Goal: Feedback & Contribution: Contribute content

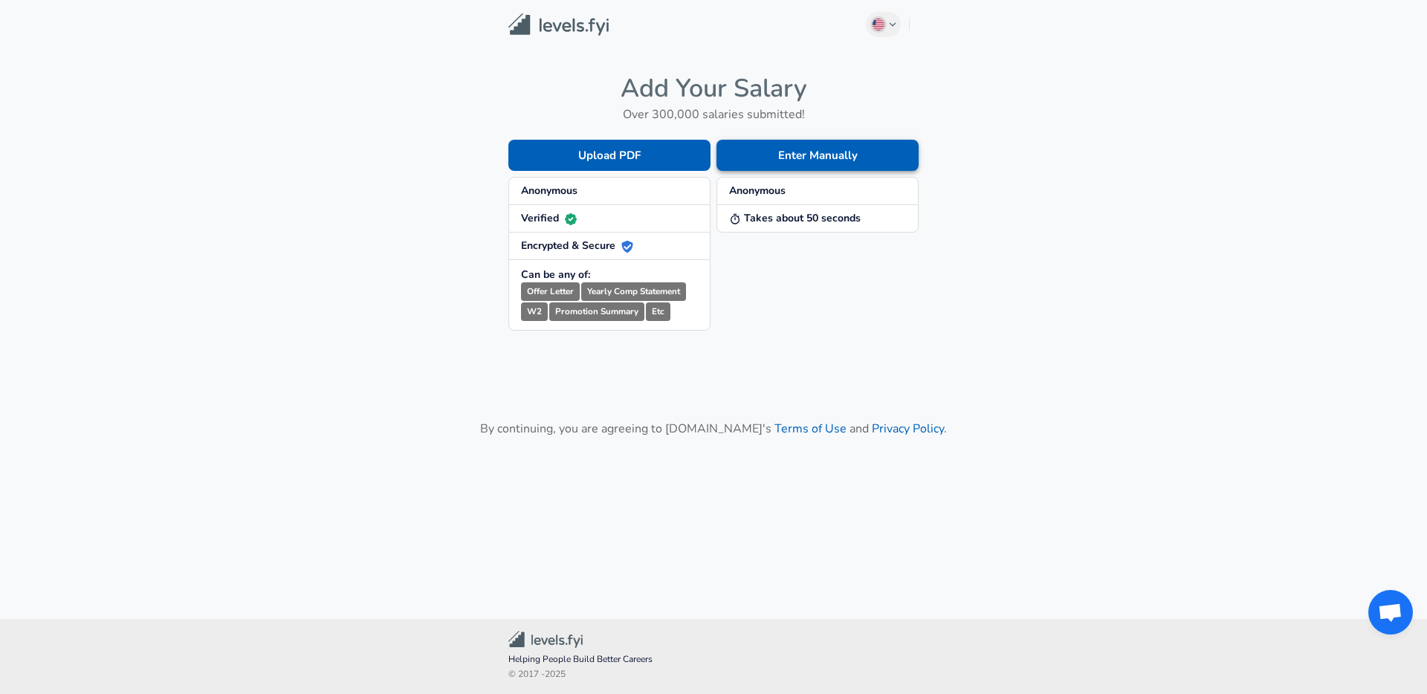
click at [746, 152] on button "Enter Manually" at bounding box center [818, 155] width 202 height 31
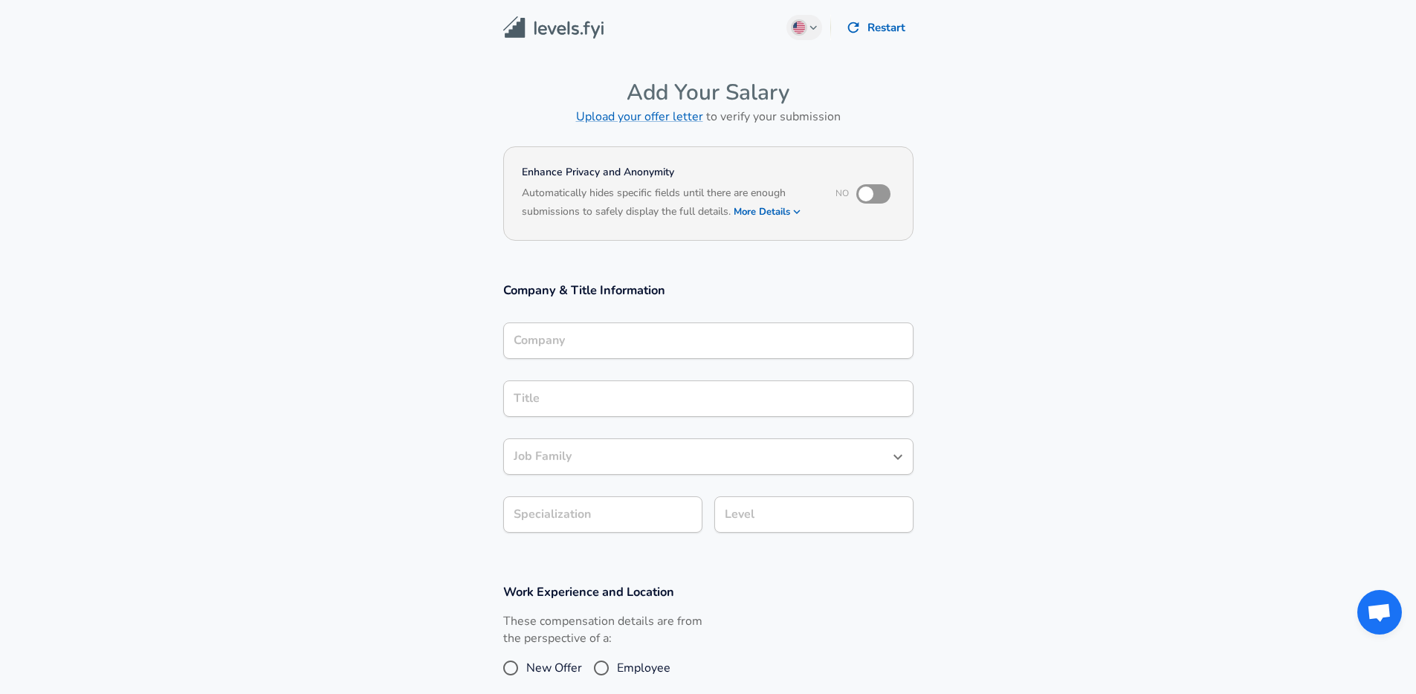
scroll to position [15, 0]
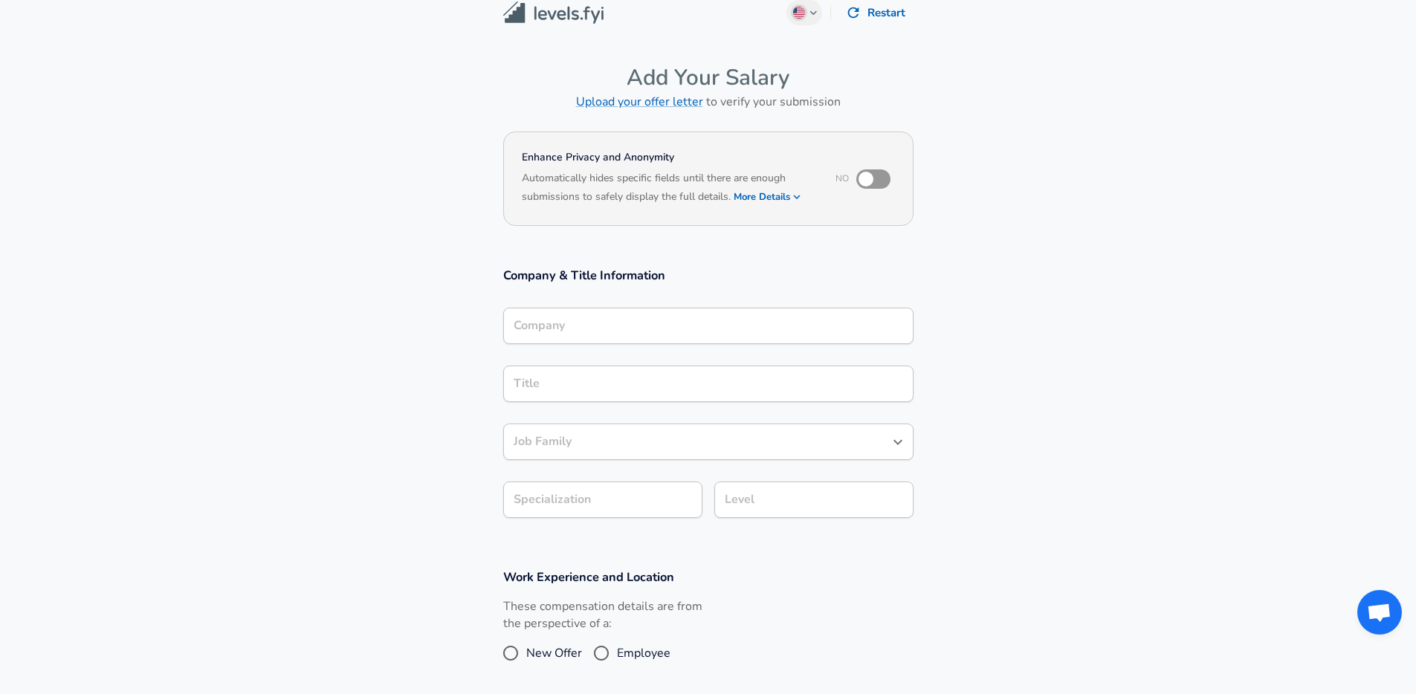
click at [657, 344] on div "Company" at bounding box center [708, 326] width 410 height 36
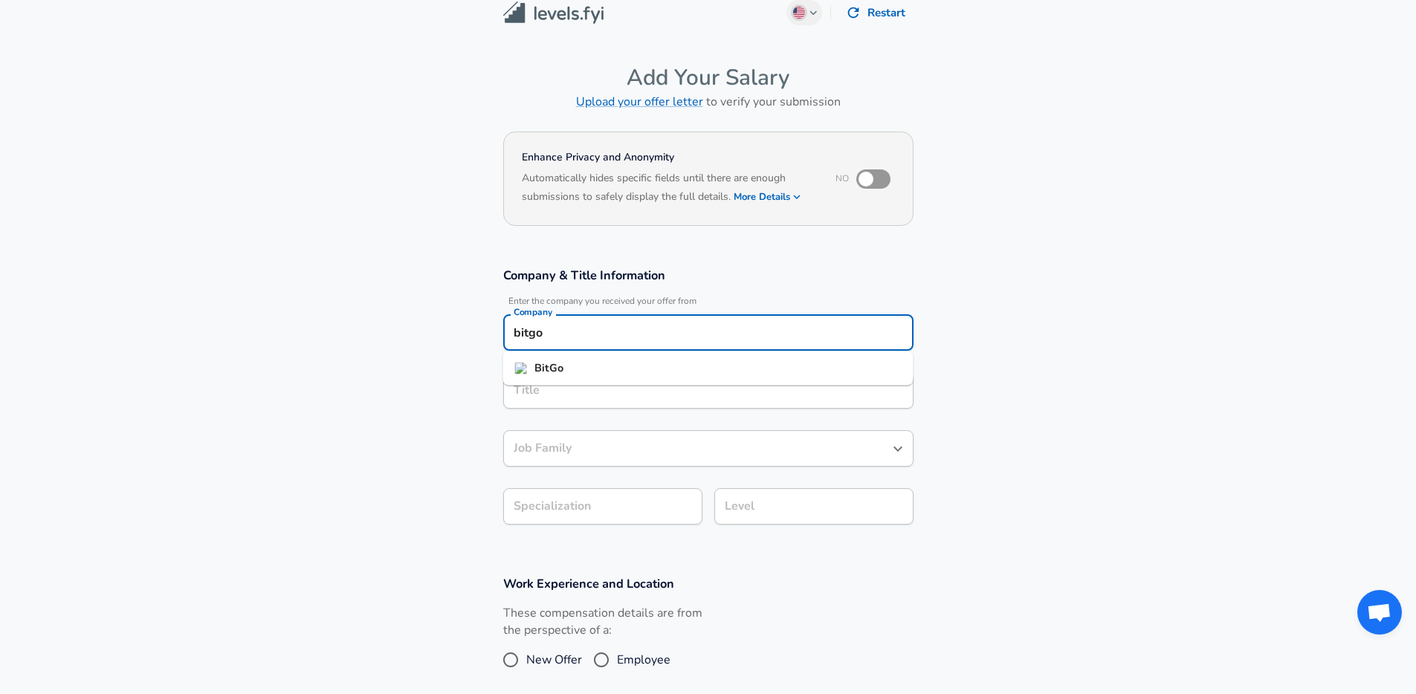
click at [650, 364] on li "BitGo" at bounding box center [708, 369] width 410 height 22
type input "BitGo"
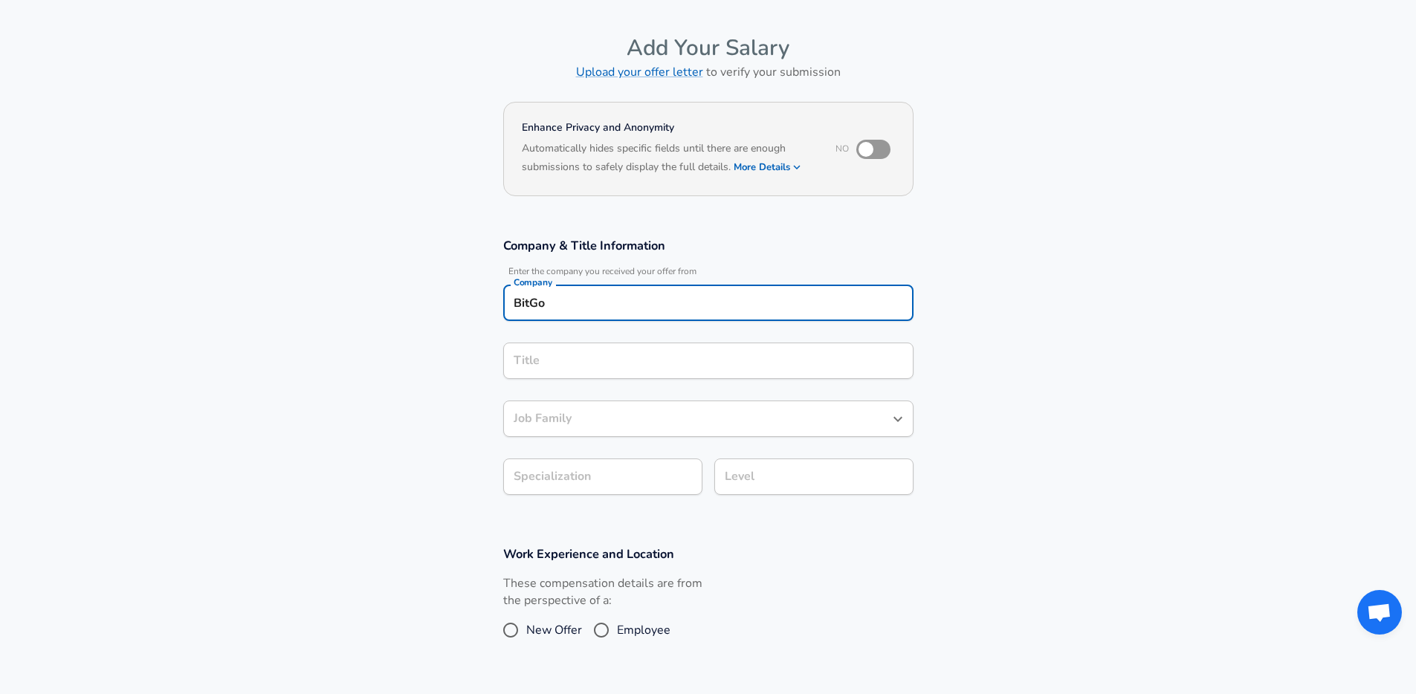
click at [634, 372] on input "Title" at bounding box center [708, 360] width 397 height 23
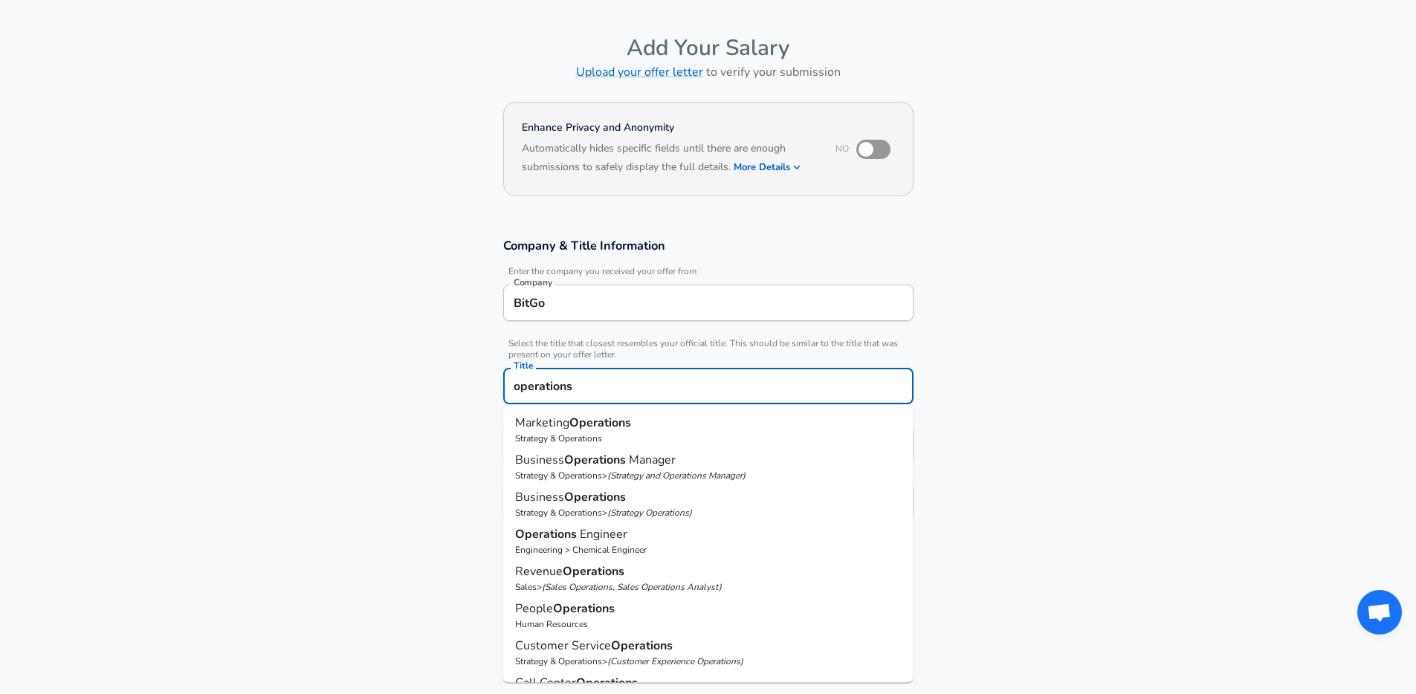
click at [639, 470] on p "( Strategy and Operations Manager )" at bounding box center [676, 476] width 138 height 12
type input "Business Operations Manager"
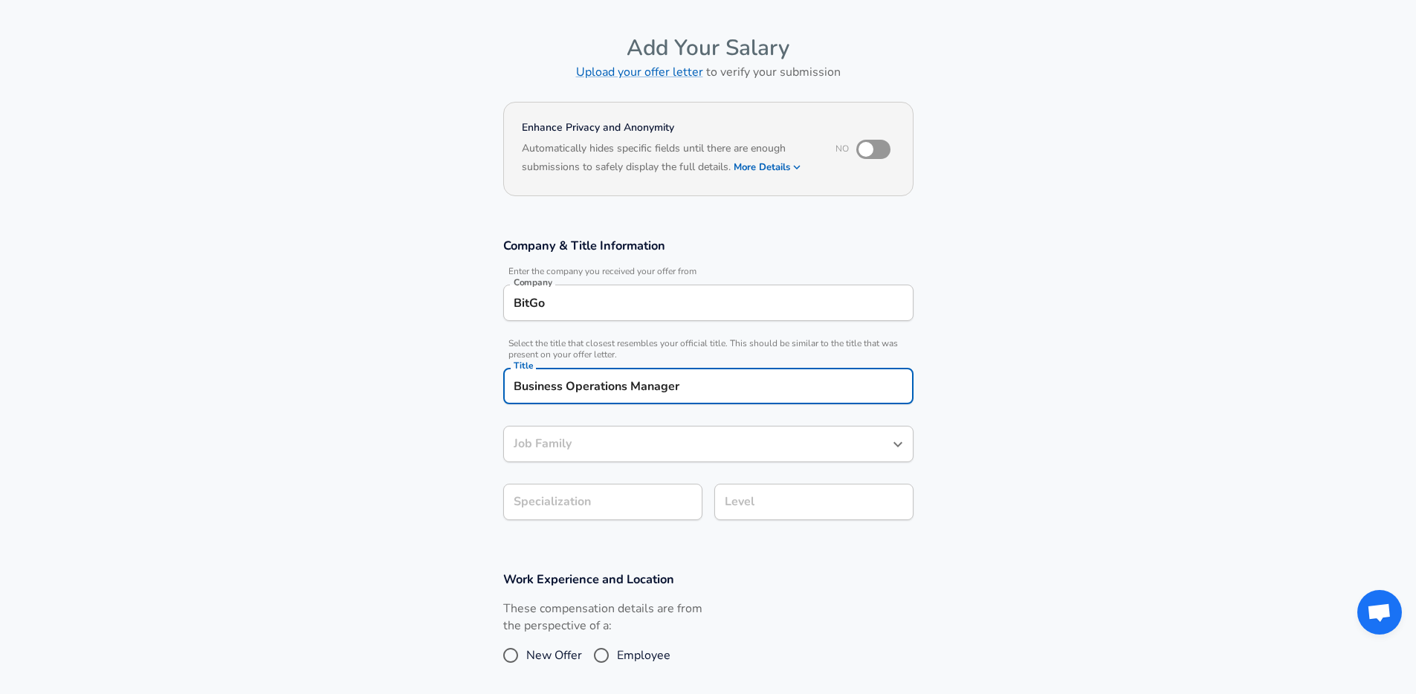
type input "Business Operations Manager"
click at [532, 508] on section "Company & Title Information Enter the company you received your offer from Comp…" at bounding box center [708, 387] width 1416 height 334
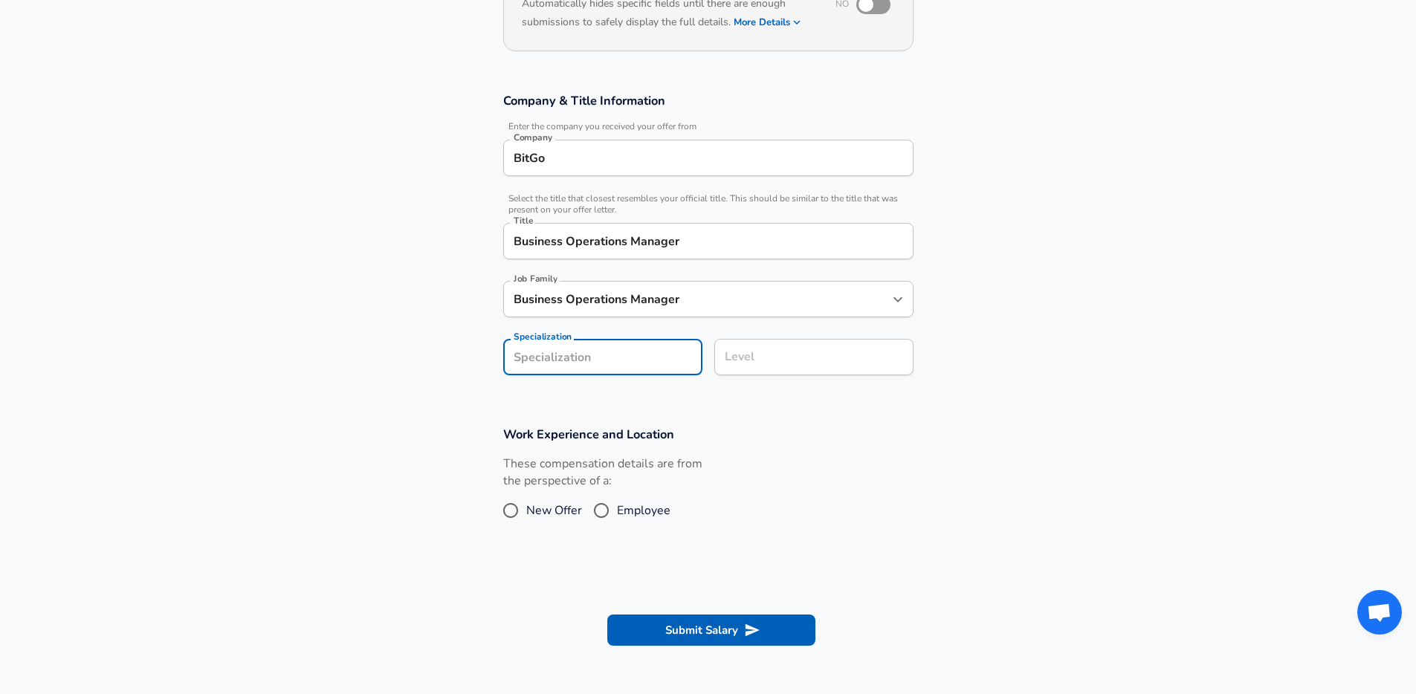
click at [767, 367] on input "Level" at bounding box center [814, 357] width 186 height 23
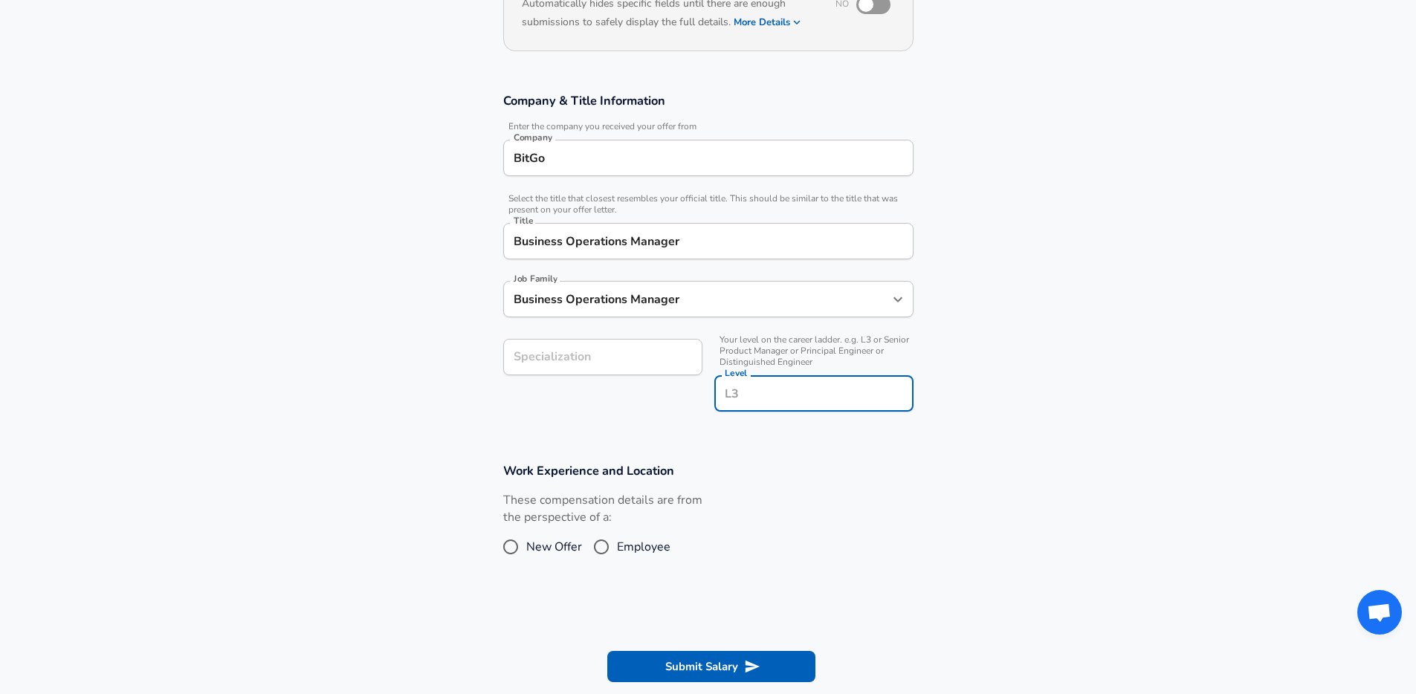
scroll to position [219, 0]
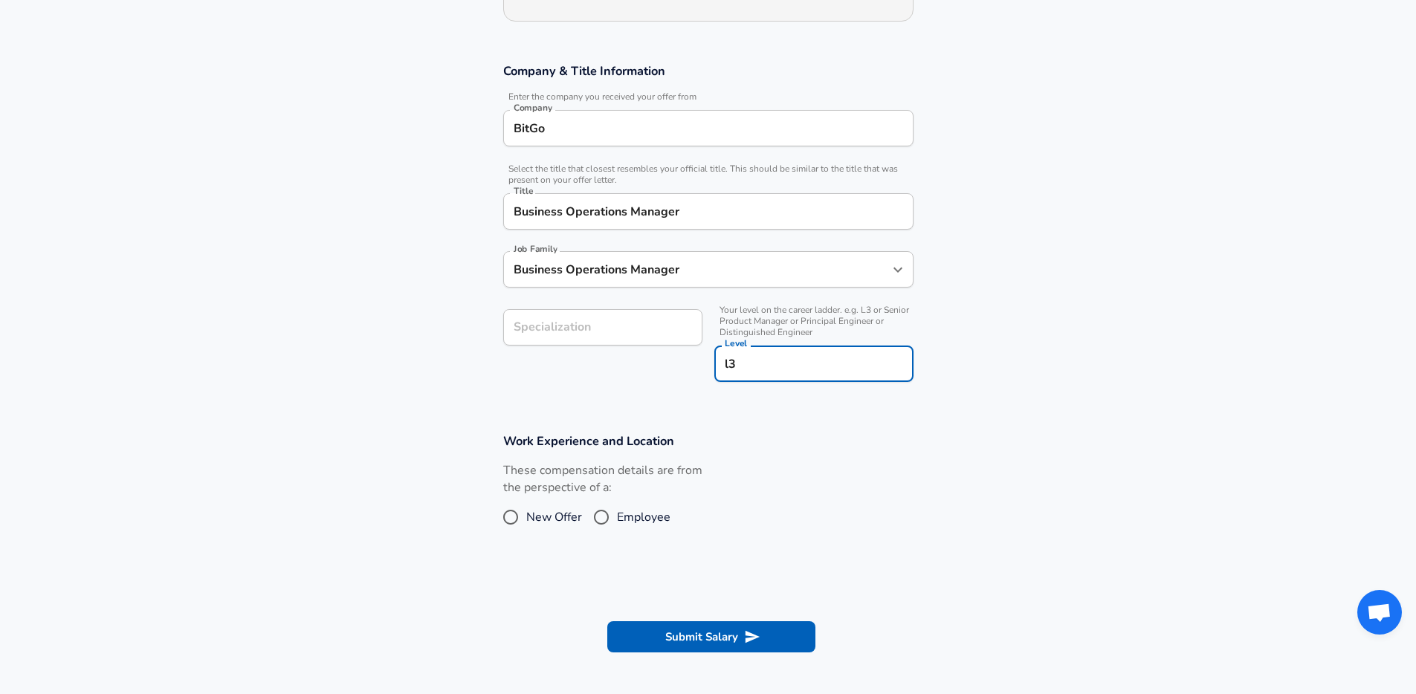
type input "l3"
click at [619, 330] on input "Specialization" at bounding box center [602, 327] width 199 height 36
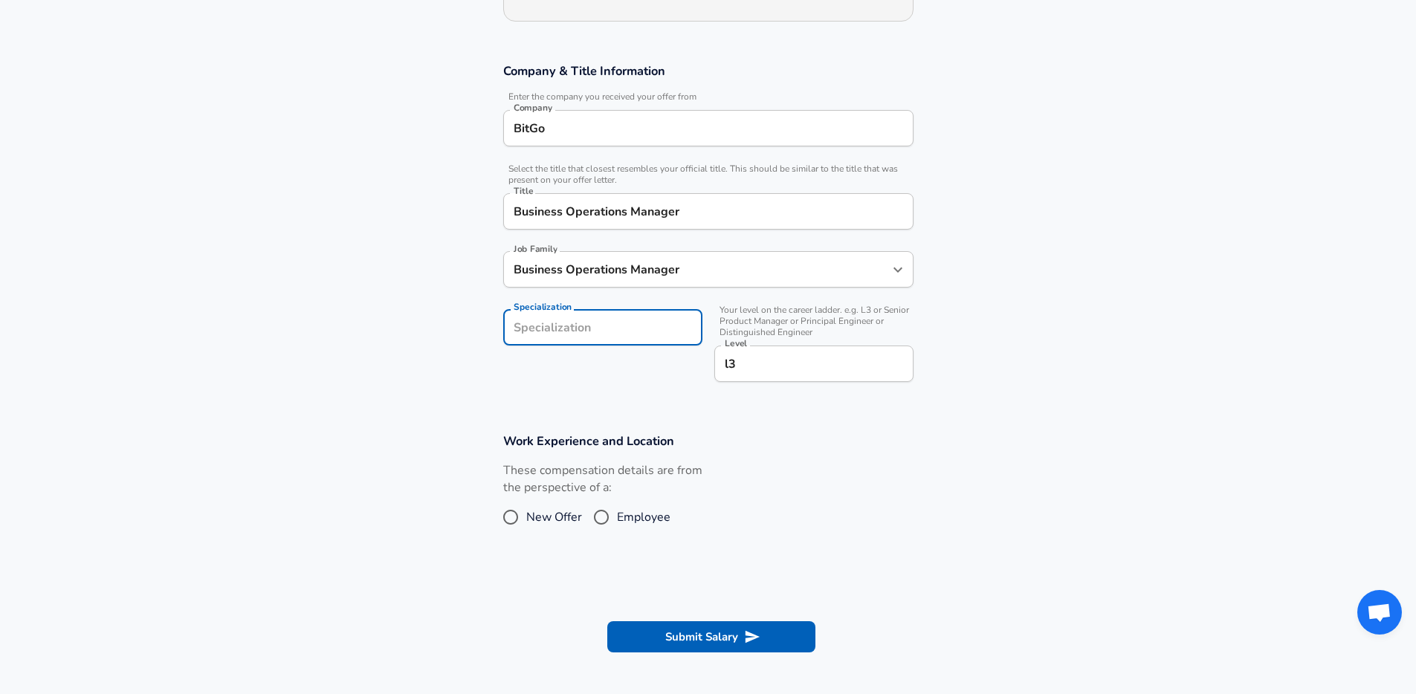
click at [631, 516] on span "Employee" at bounding box center [644, 517] width 54 height 18
click at [617, 516] on input "Employee" at bounding box center [601, 517] width 31 height 24
radio input "true"
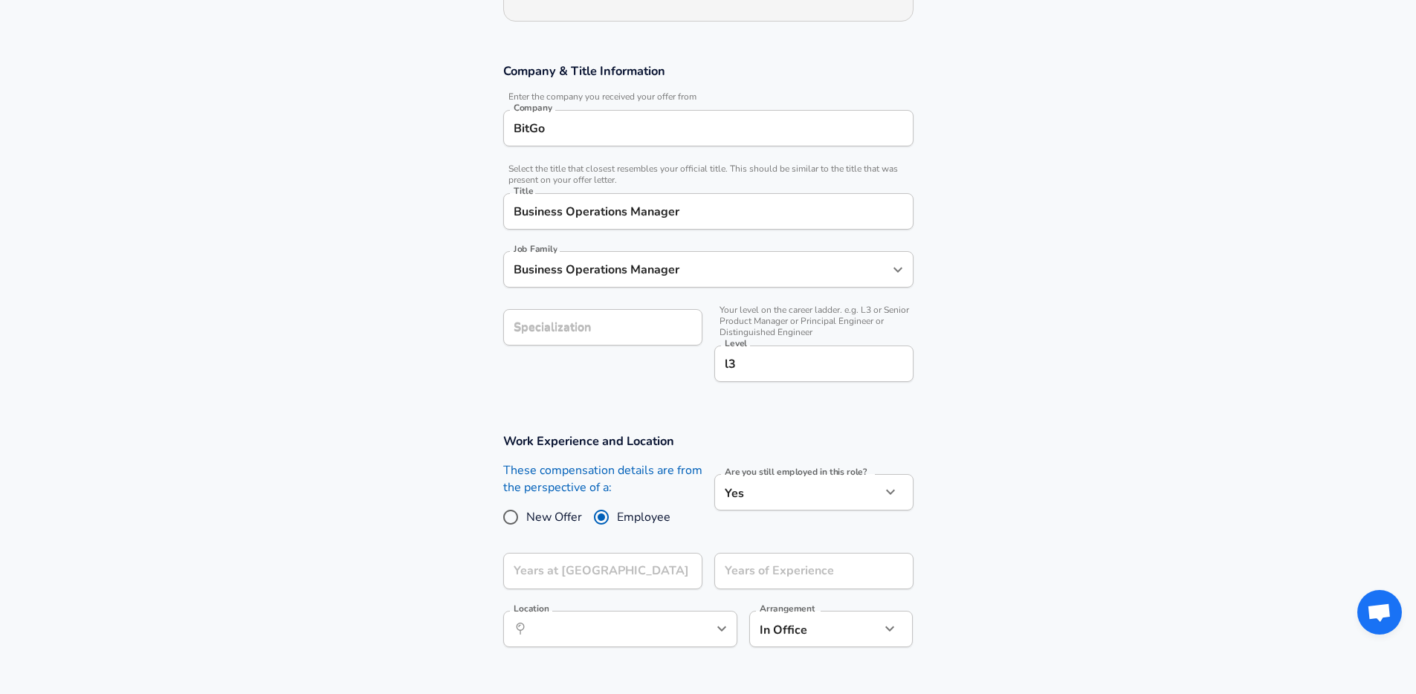
scroll to position [477, 0]
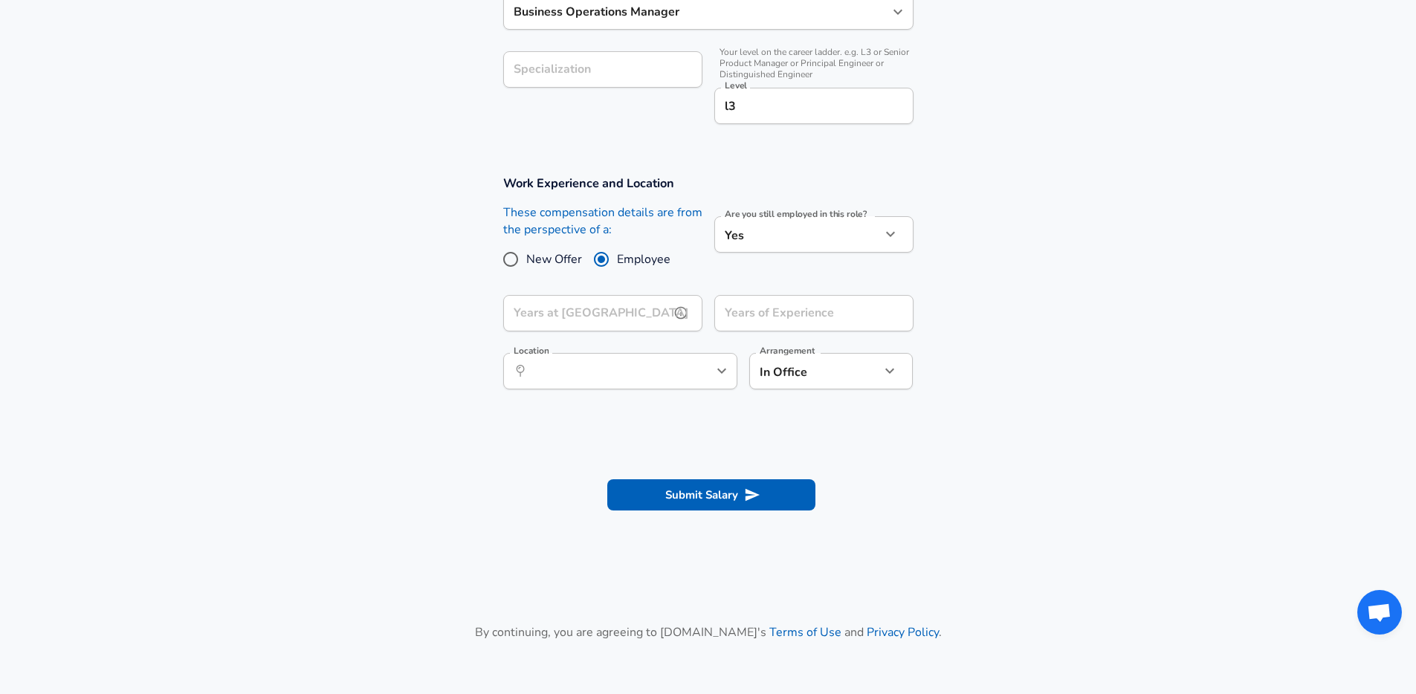
click at [607, 314] on input "Years at [GEOGRAPHIC_DATA]" at bounding box center [586, 313] width 167 height 36
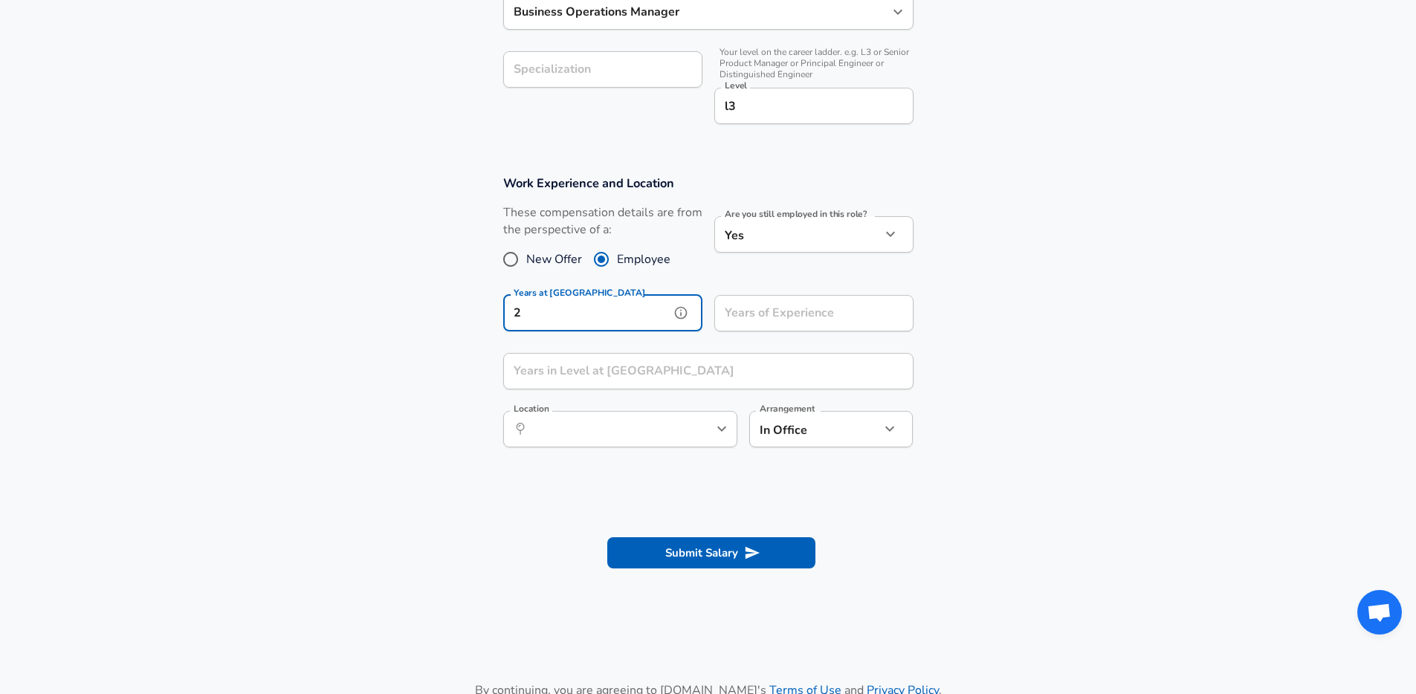
type input "2"
click at [790, 322] on input "Years of Experience" at bounding box center [797, 313] width 167 height 36
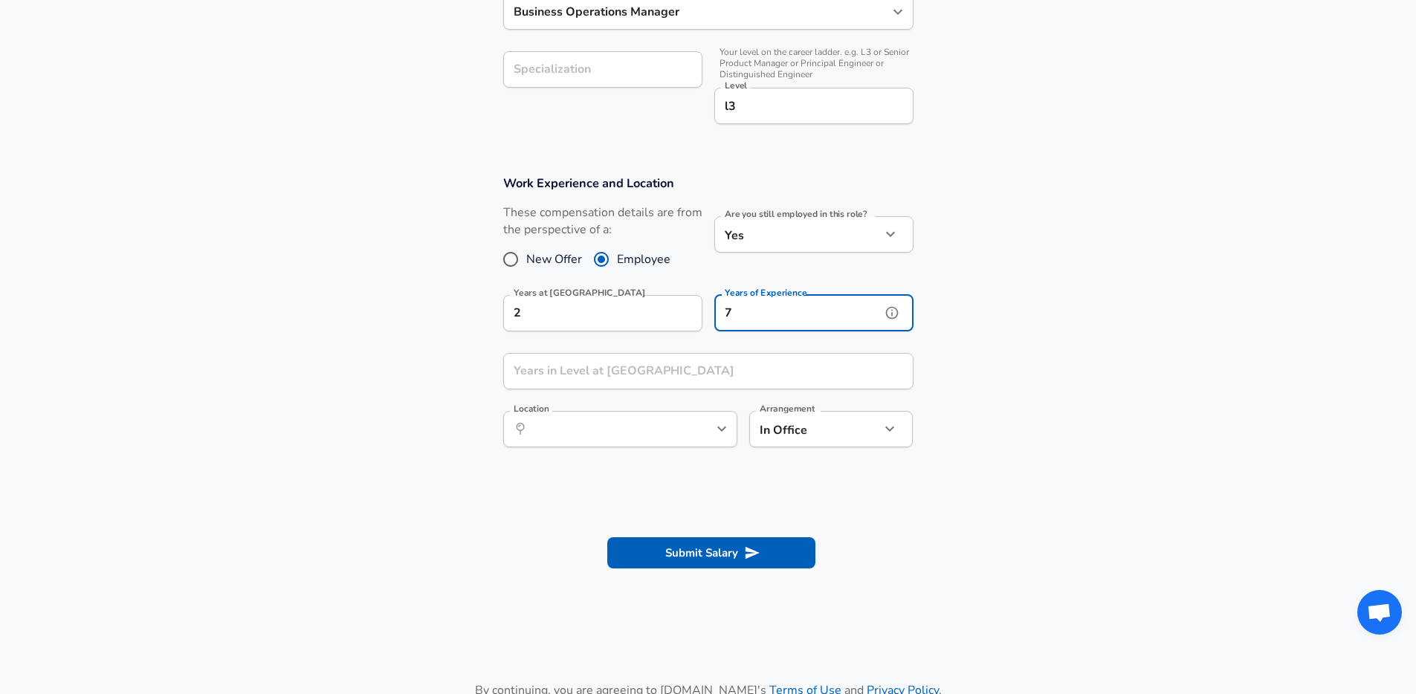
type input "7"
click at [759, 371] on input "Years in Level at [GEOGRAPHIC_DATA]" at bounding box center [692, 371] width 378 height 36
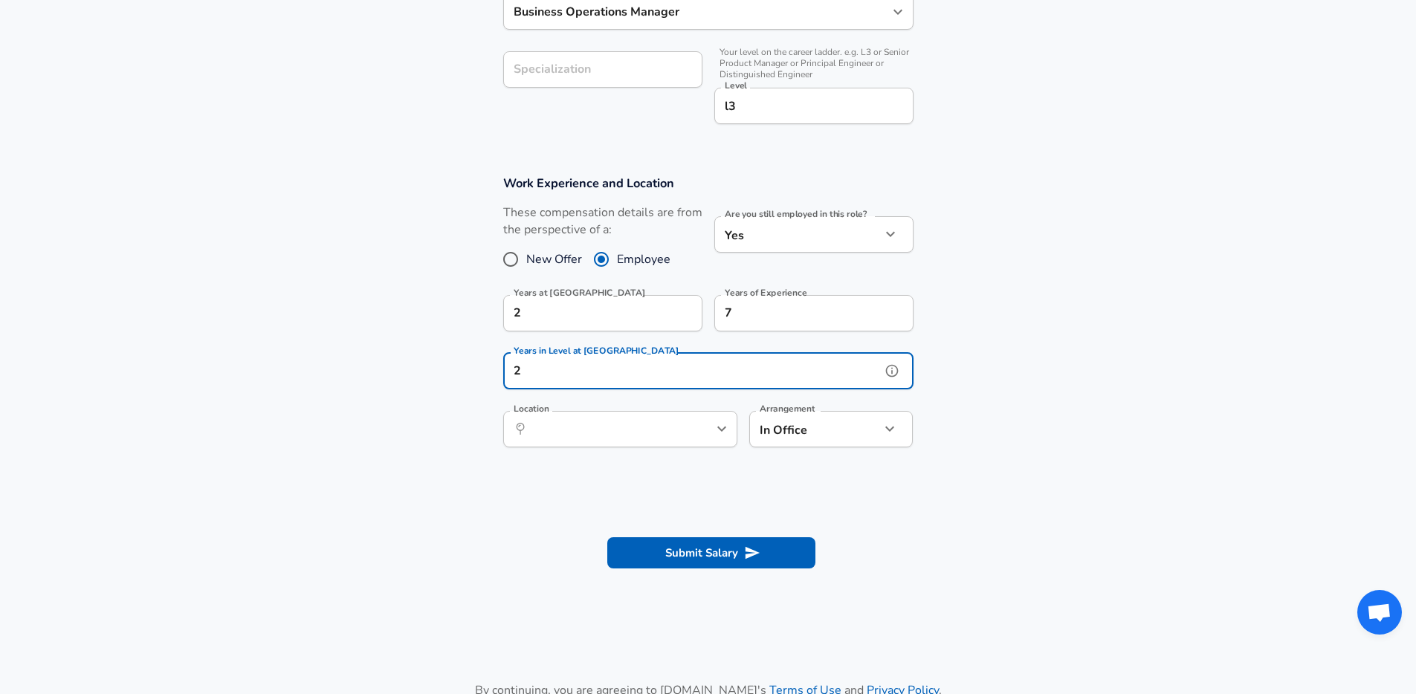
click at [682, 441] on div "​ Location" at bounding box center [620, 429] width 234 height 36
type input "2"
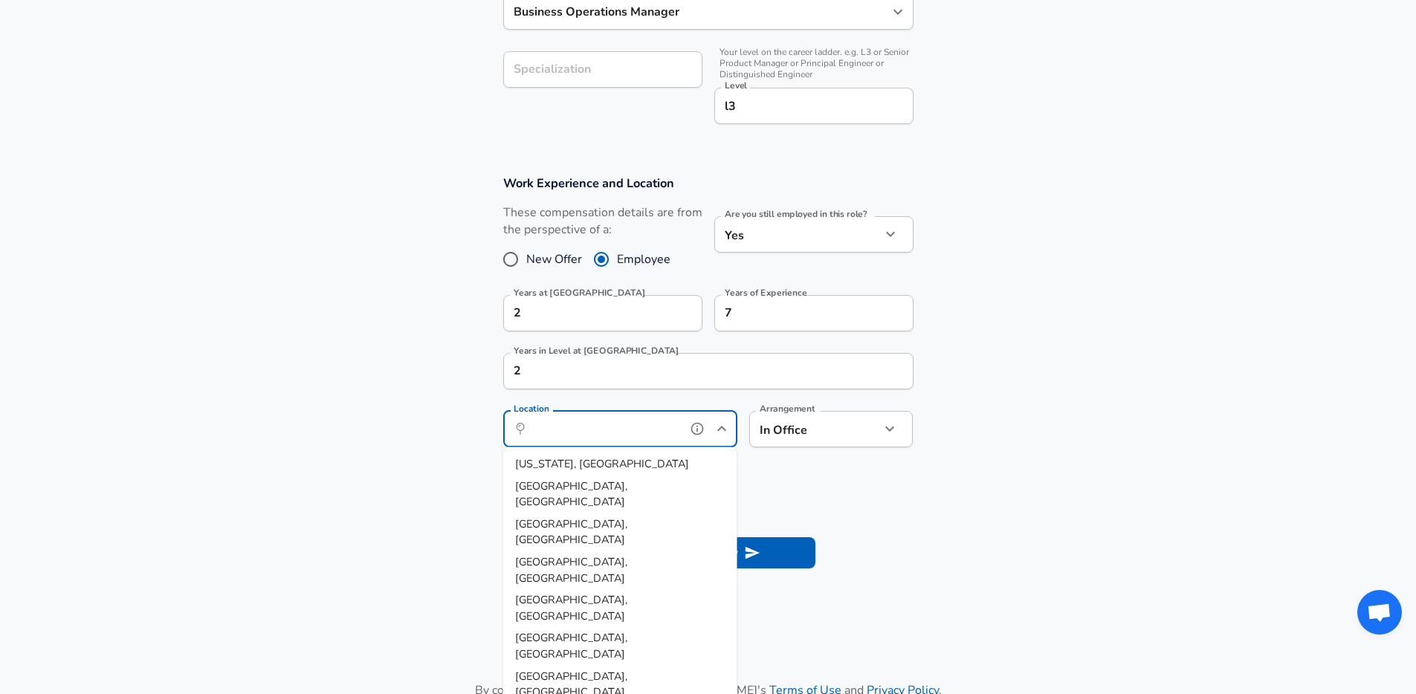
click at [673, 464] on li "[US_STATE], [GEOGRAPHIC_DATA]" at bounding box center [620, 464] width 234 height 22
type input "[US_STATE], [GEOGRAPHIC_DATA]"
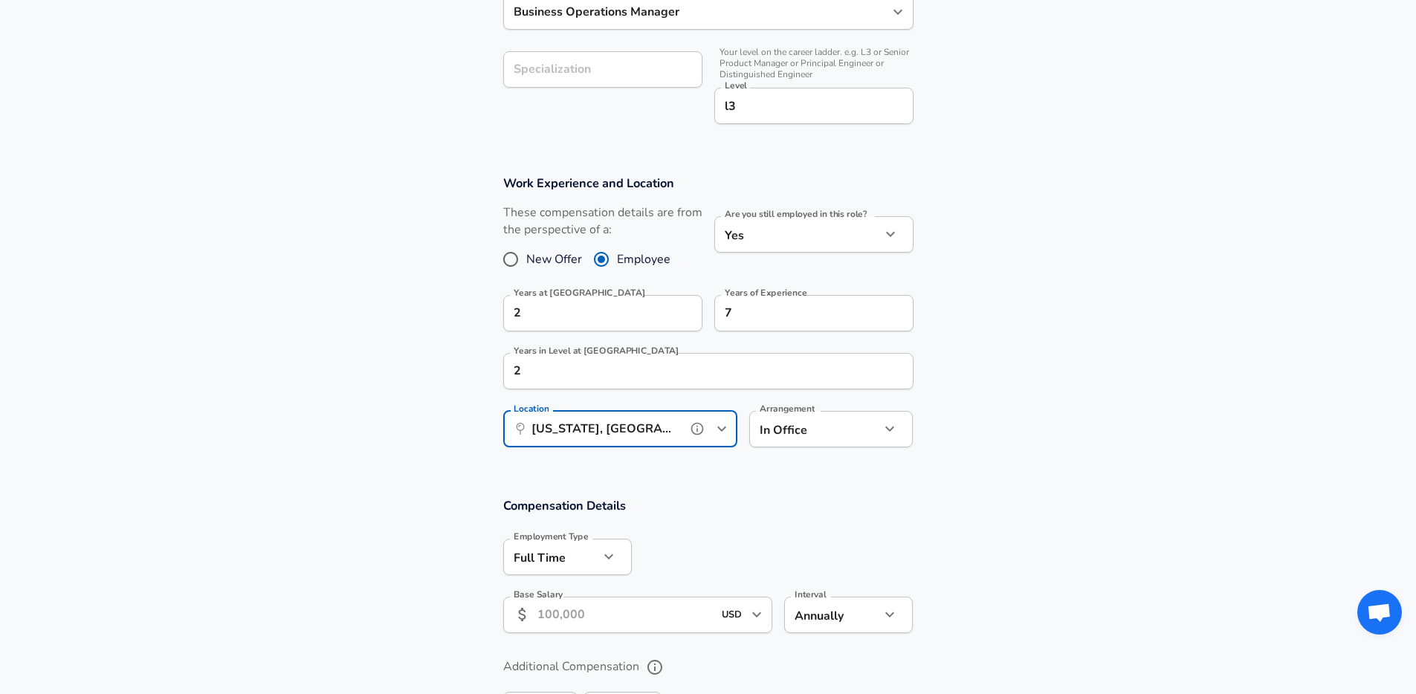
scroll to position [729, 0]
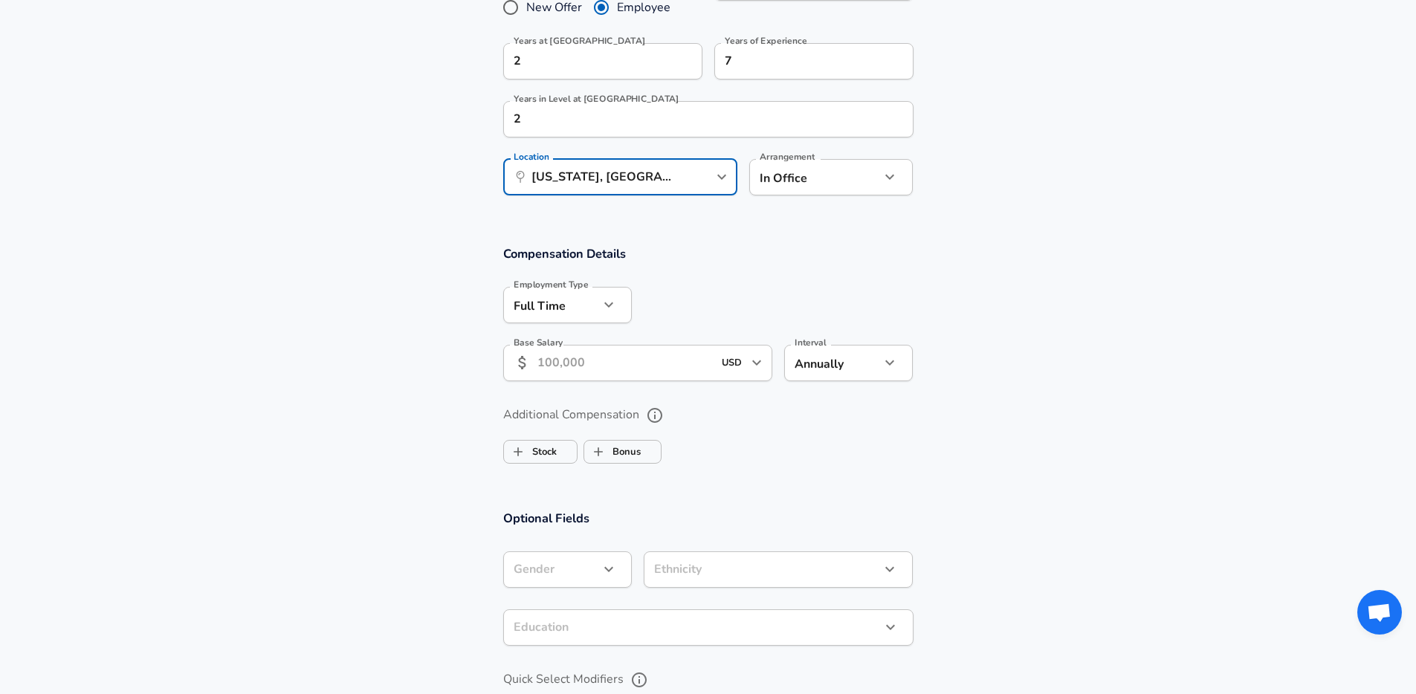
click at [630, 367] on input "Base Salary" at bounding box center [625, 363] width 176 height 36
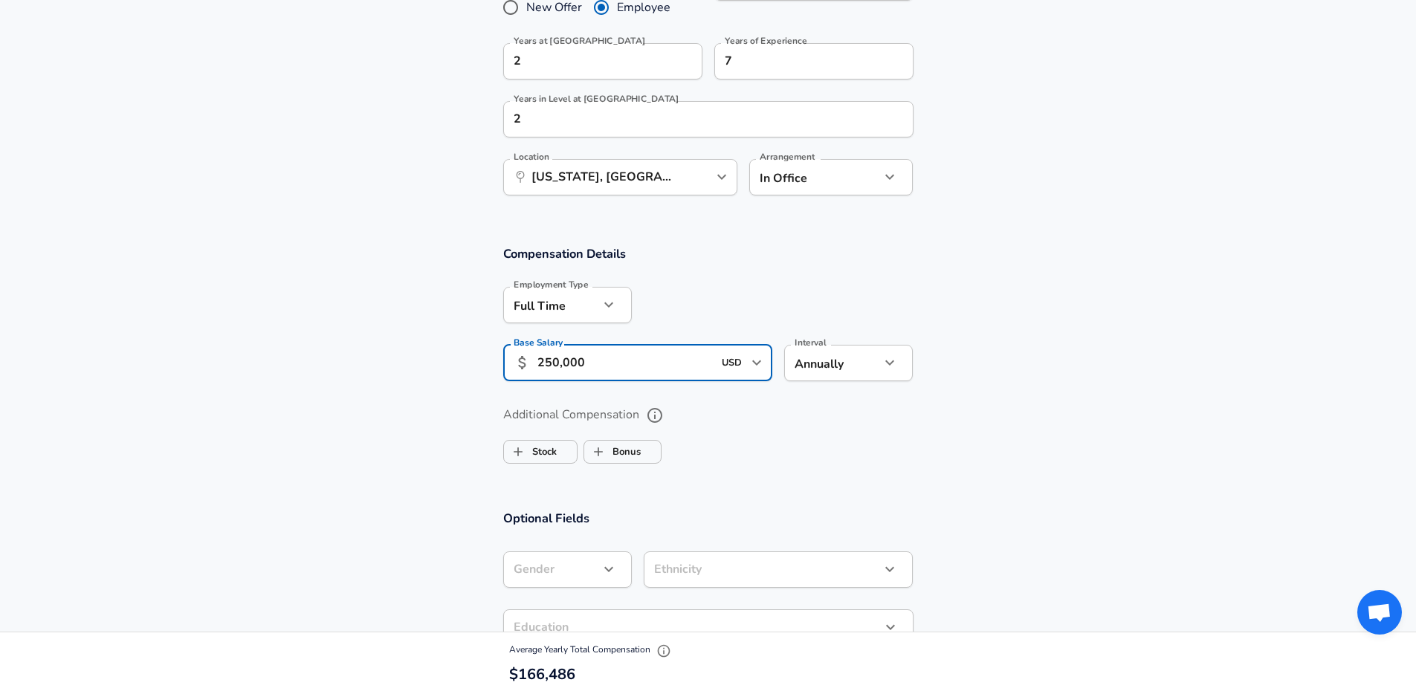
scroll to position [816, 0]
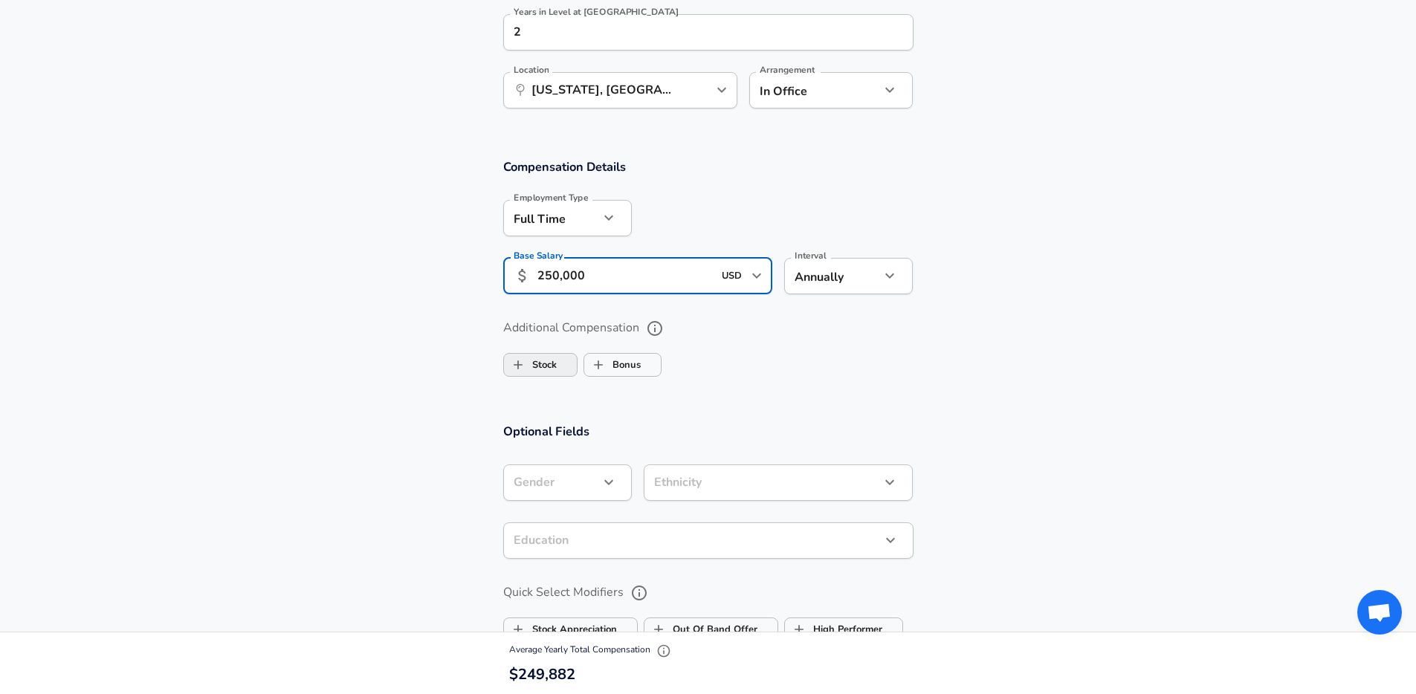
type input "250,000"
click at [524, 367] on input "Stock" at bounding box center [518, 365] width 28 height 28
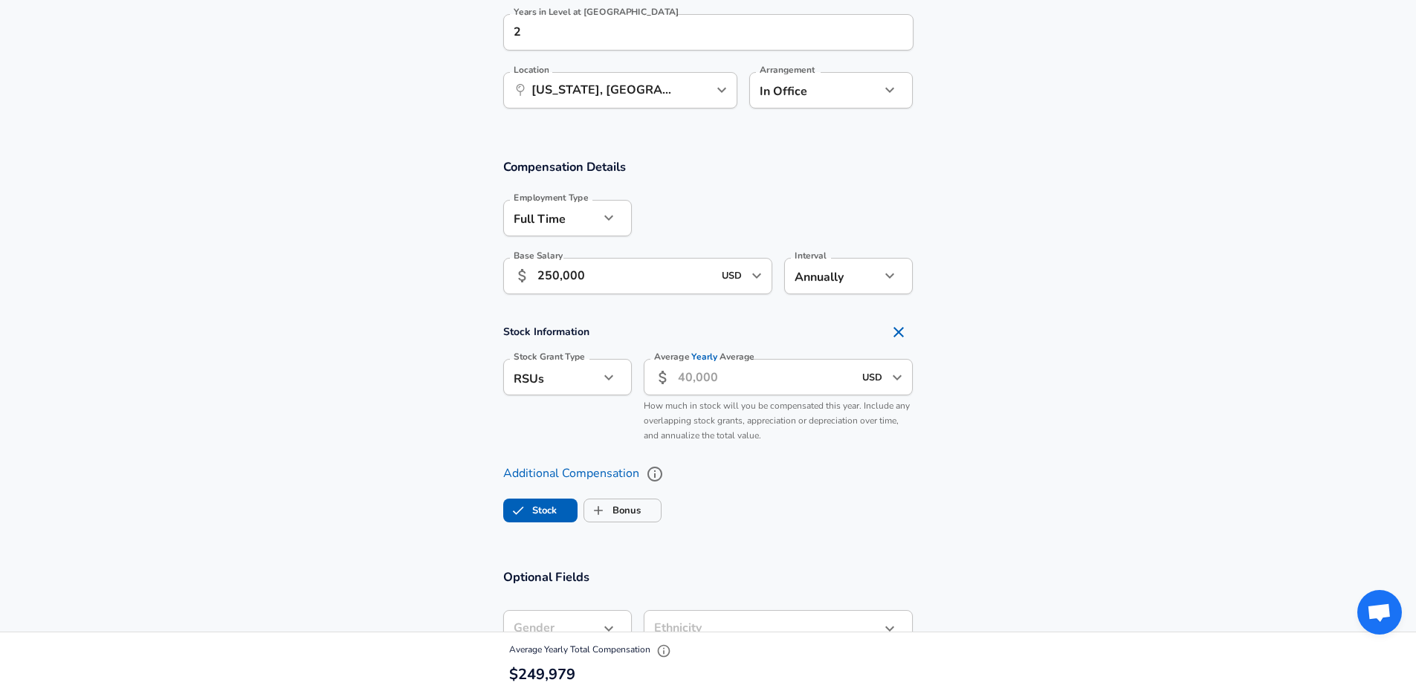
checkbox input "true"
click at [785, 378] on input "Average Yearly Average" at bounding box center [766, 377] width 176 height 36
click at [630, 375] on div "Stock Grant Type RSUs stock Stock Grant Type Average Yearly Average ​ USD ​ Ave…" at bounding box center [702, 398] width 422 height 103
click at [624, 378] on div "RSUs stock Stock Grant Type" at bounding box center [567, 377] width 129 height 36
click at [624, 376] on div "RSUs stock Stock Grant Type" at bounding box center [567, 377] width 129 height 36
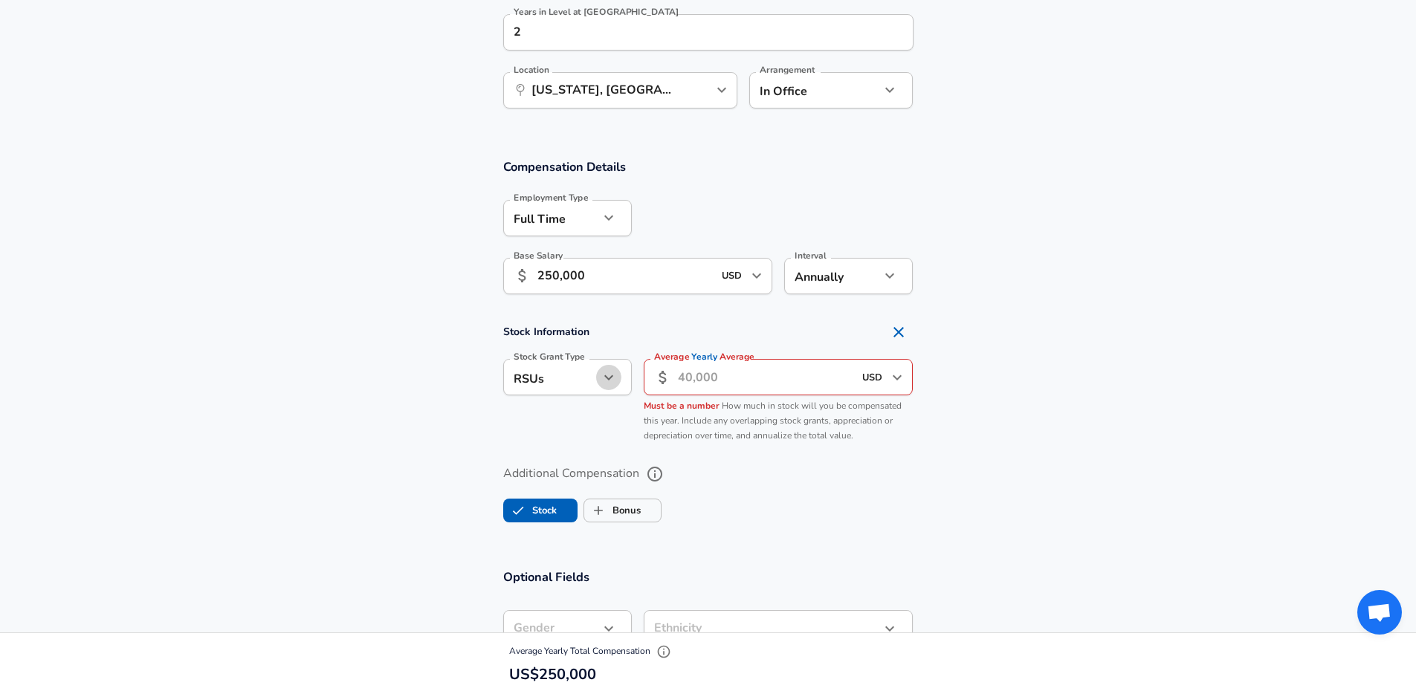
click at [607, 379] on icon "button" at bounding box center [609, 378] width 18 height 18
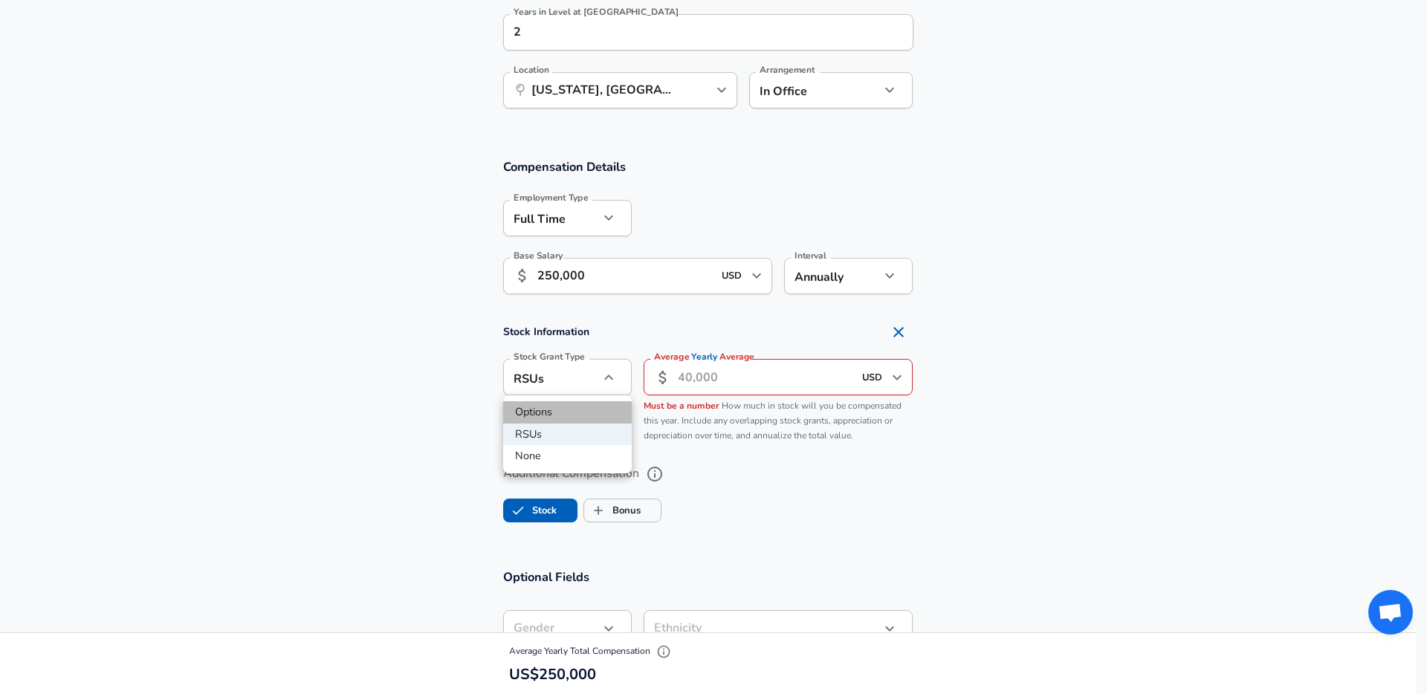
click at [569, 419] on li "Options" at bounding box center [567, 412] width 129 height 22
type input "option"
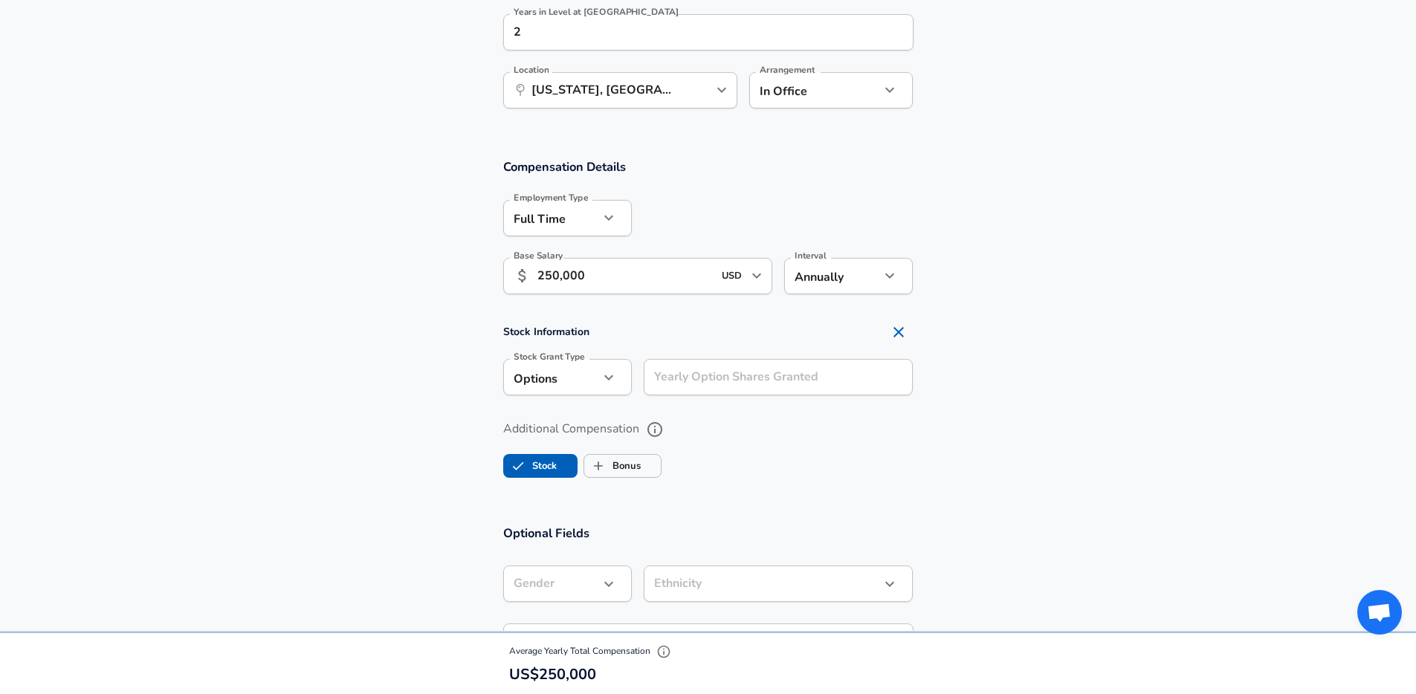
click at [683, 385] on input "Yearly Option Shares Granted" at bounding box center [779, 377] width 270 height 36
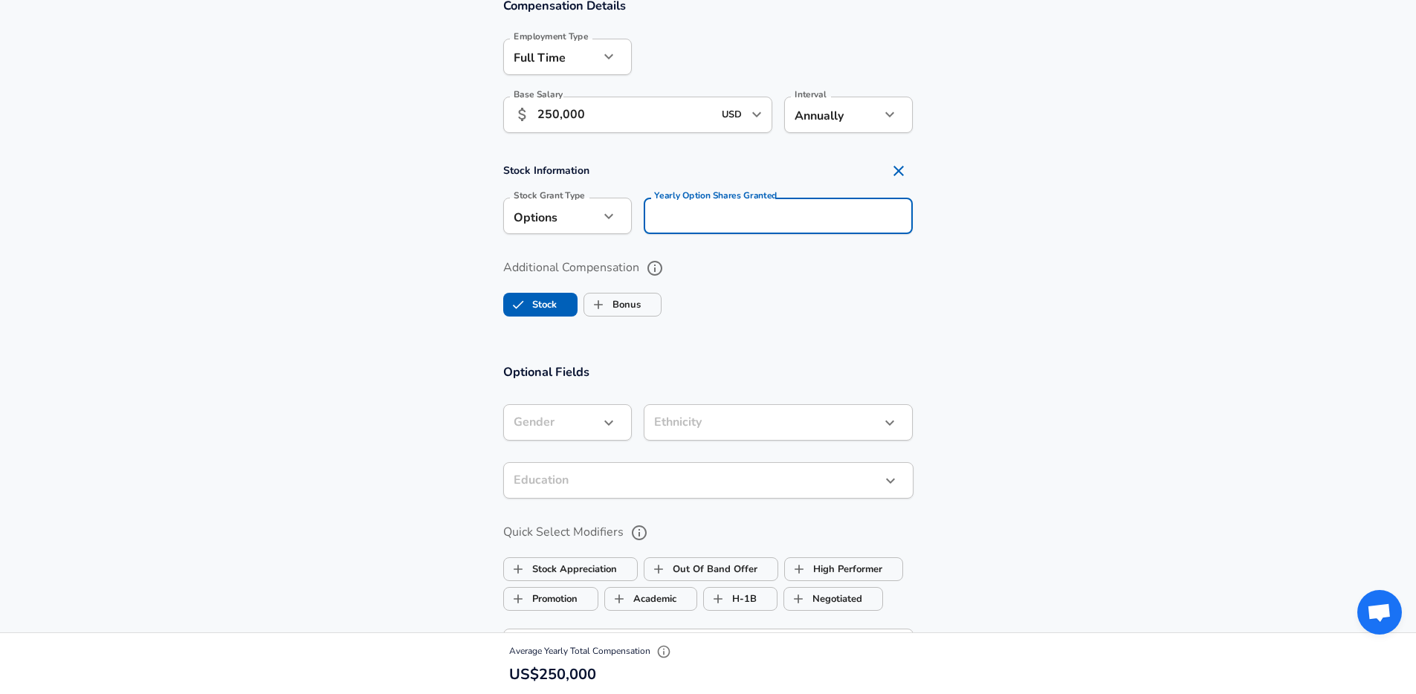
scroll to position [1054, 0]
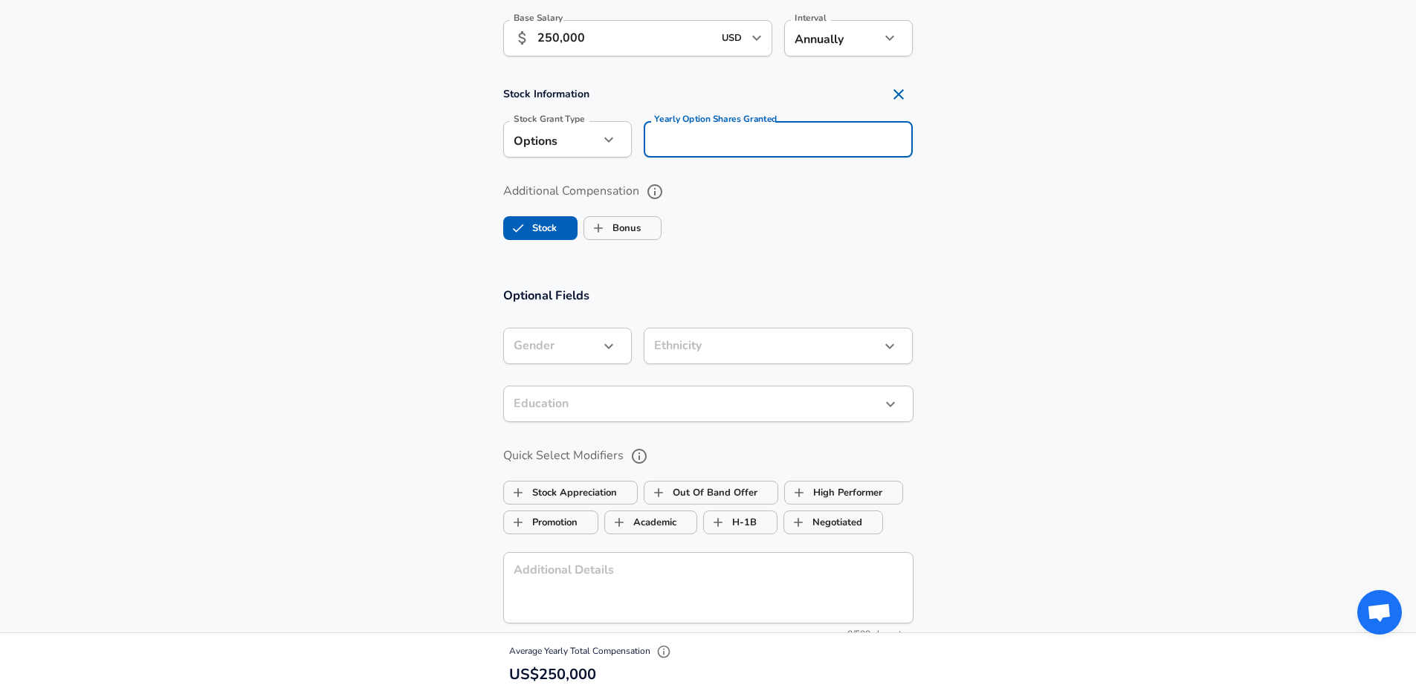
click at [1044, 316] on section "Optional Fields Gender ​ Gender Ethnicity ​ Ethnicity Education ​ Education Qui…" at bounding box center [708, 515] width 1416 height 490
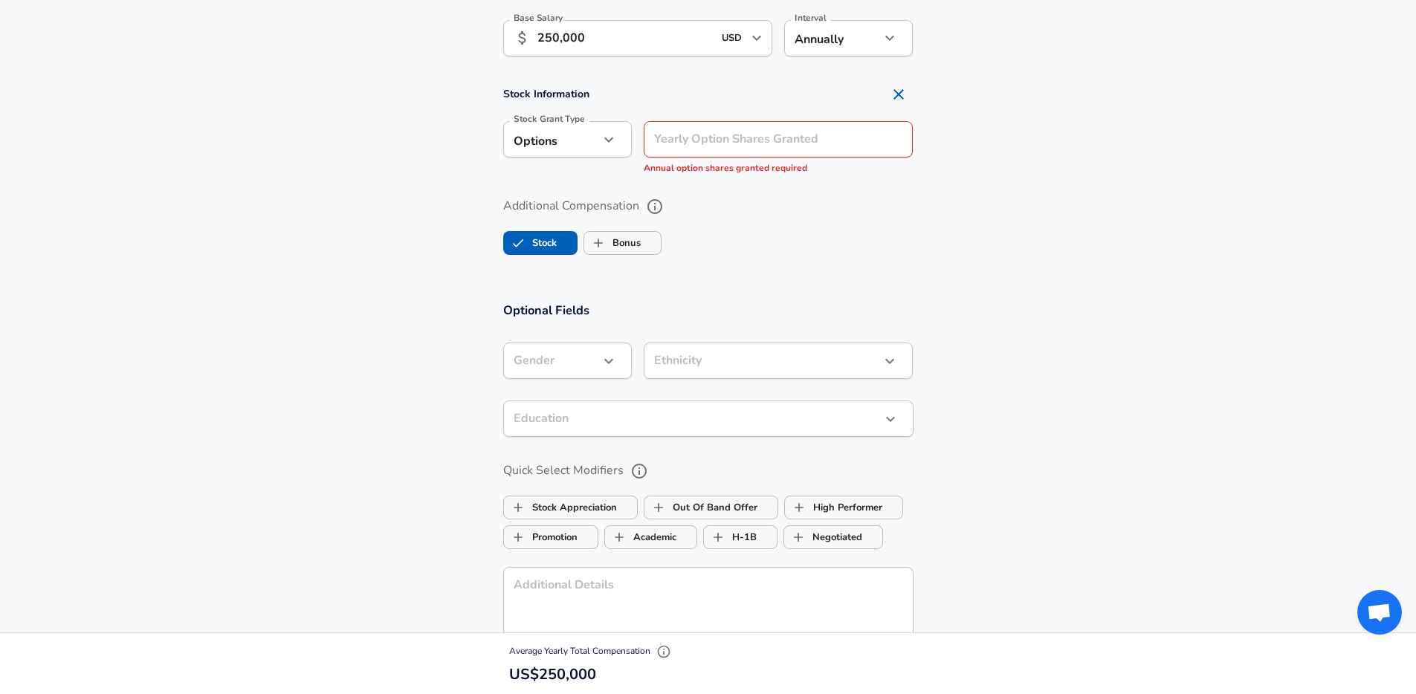
click at [844, 149] on input "Yearly Option Shares Granted" at bounding box center [779, 139] width 270 height 36
click at [807, 146] on input "Yearly Option Shares Granted" at bounding box center [779, 139] width 270 height 36
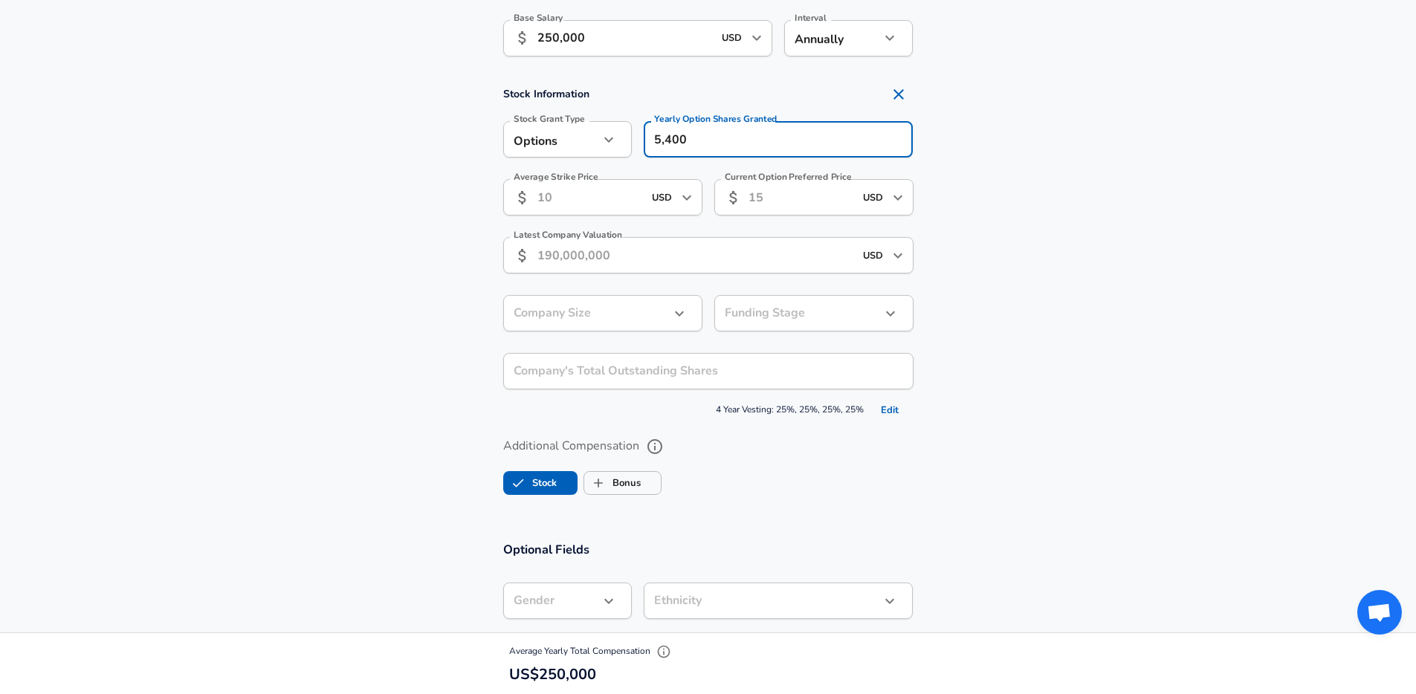
type input "5,400"
click at [579, 199] on input "Average Strike Price" at bounding box center [590, 197] width 106 height 36
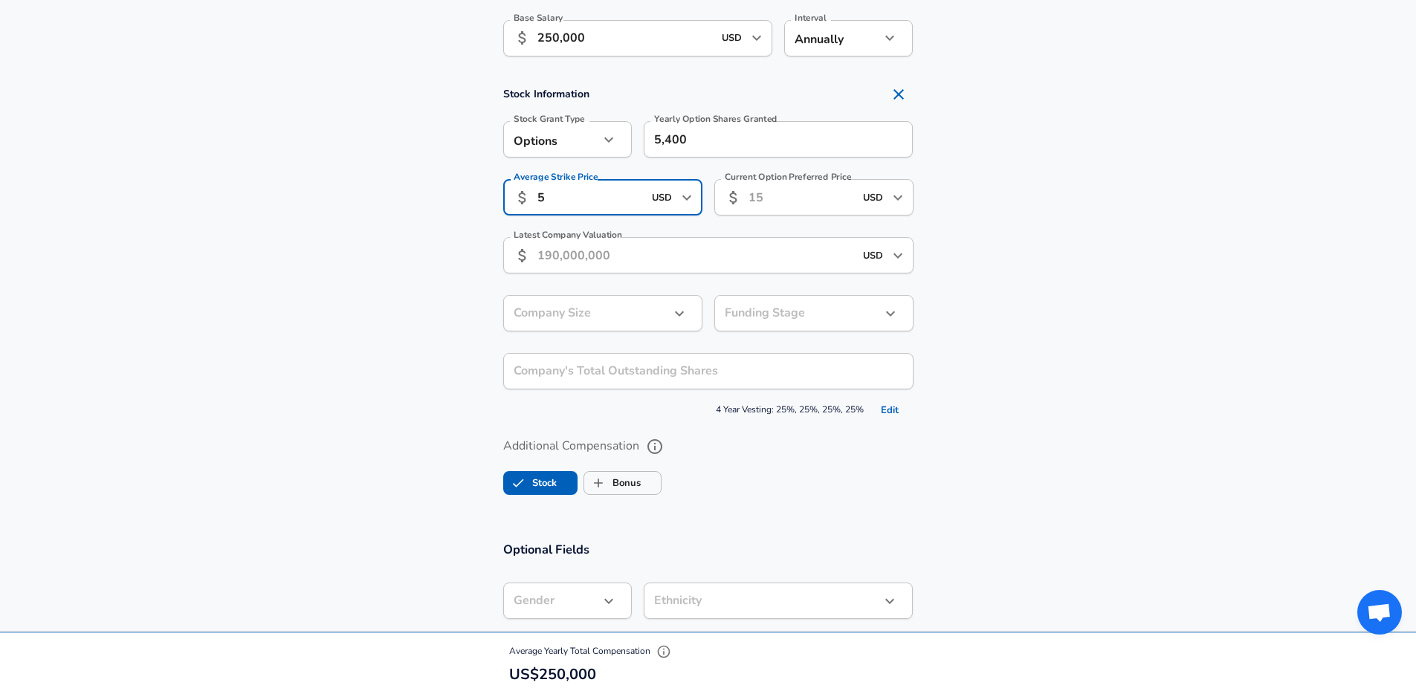
type input "5"
click at [778, 202] on input "Current Option Preferred Price" at bounding box center [802, 197] width 106 height 36
type input "16"
click at [738, 258] on input "Latest Company Valuation" at bounding box center [695, 255] width 317 height 36
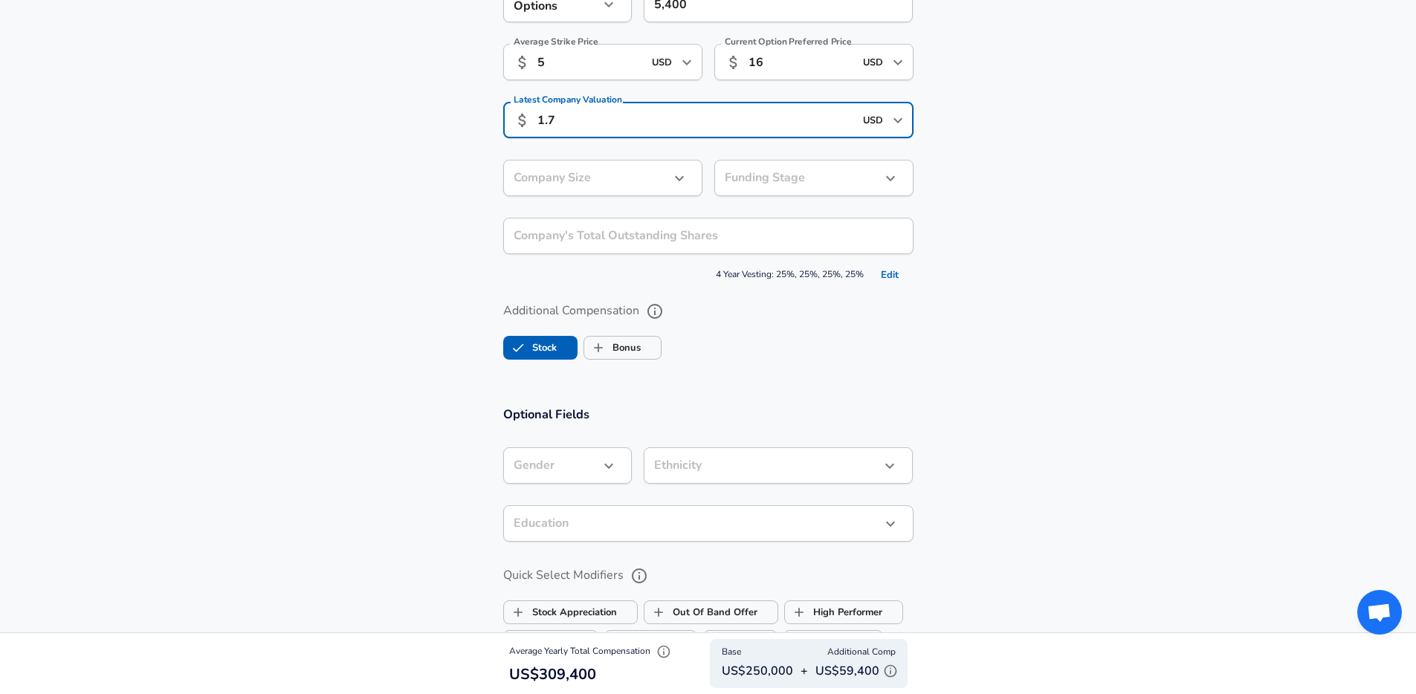
scroll to position [950, 0]
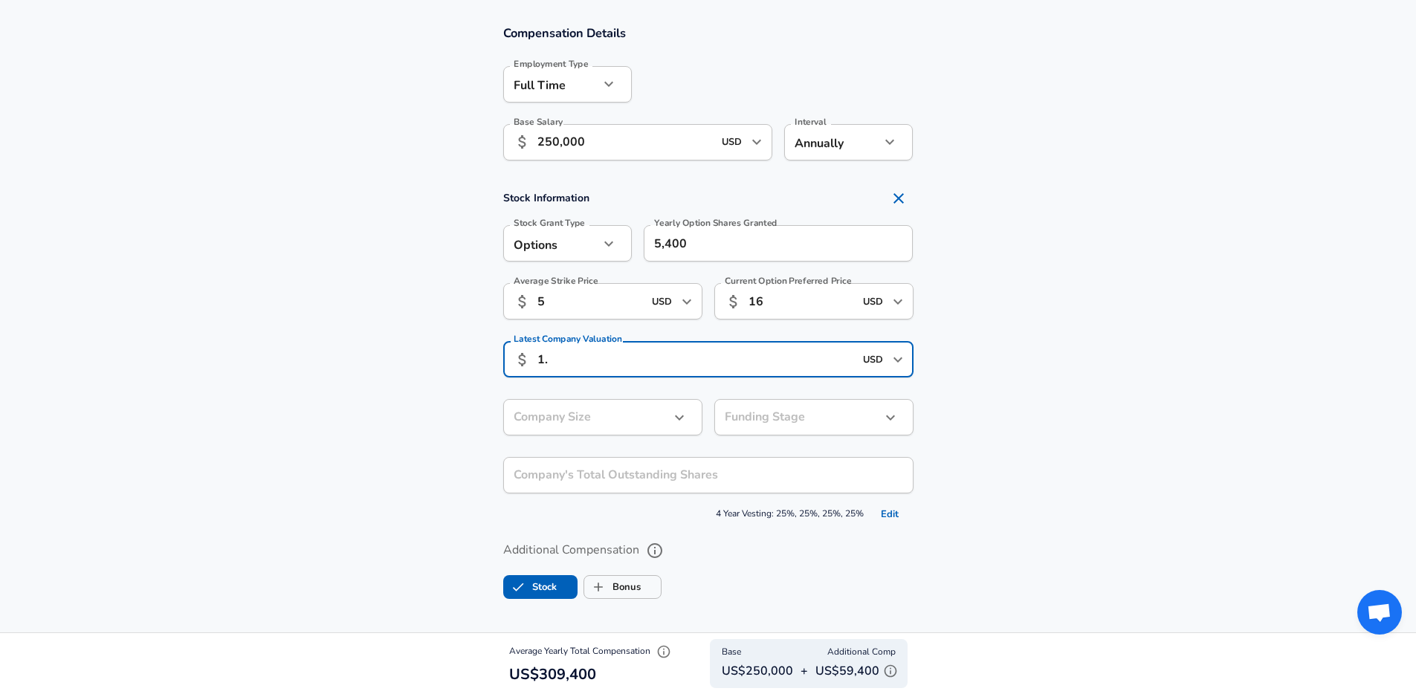
type input "1"
type input "1,700,000,000"
click at [974, 448] on section "Stock Information Stock Grant Type Options option Stock Grant Type Yearly Optio…" at bounding box center [708, 355] width 1416 height 343
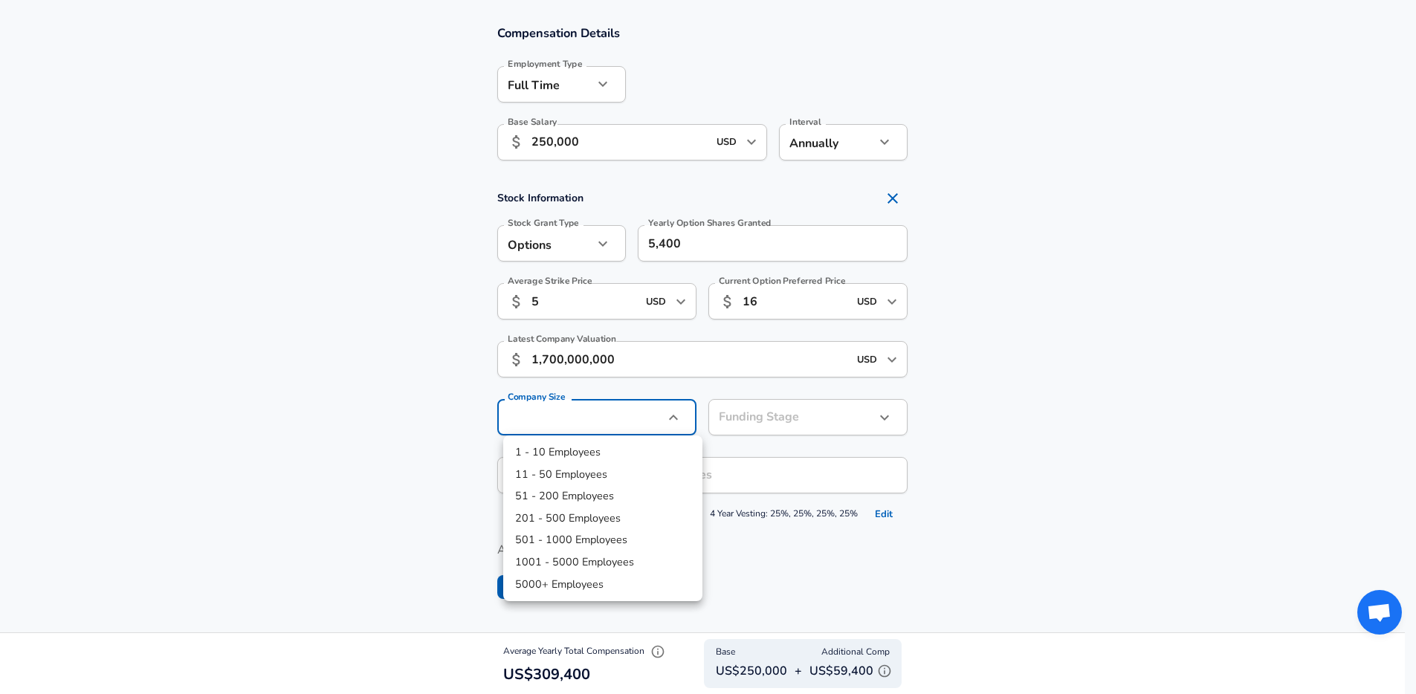
click at [601, 520] on li "201 - 500 Employees" at bounding box center [602, 519] width 199 height 22
type input "201-500"
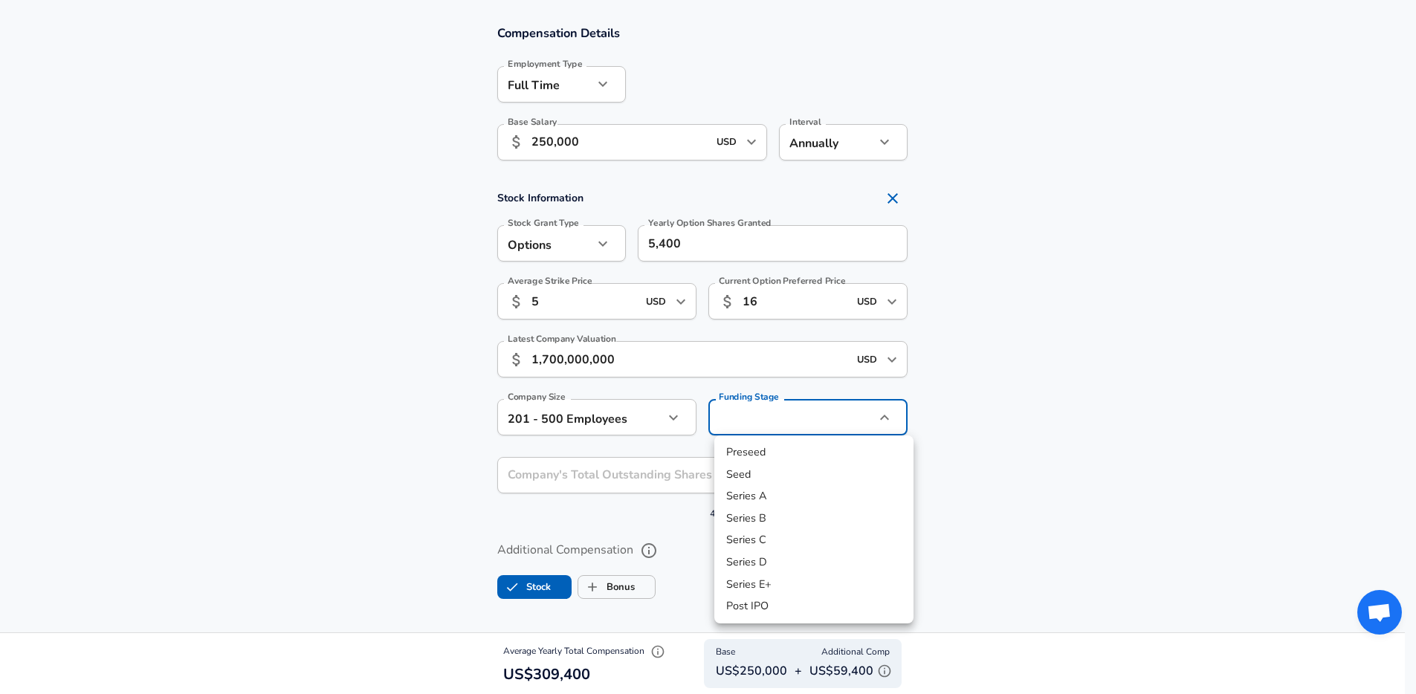
click at [767, 518] on li "Series B" at bounding box center [813, 519] width 199 height 22
type input "series_b"
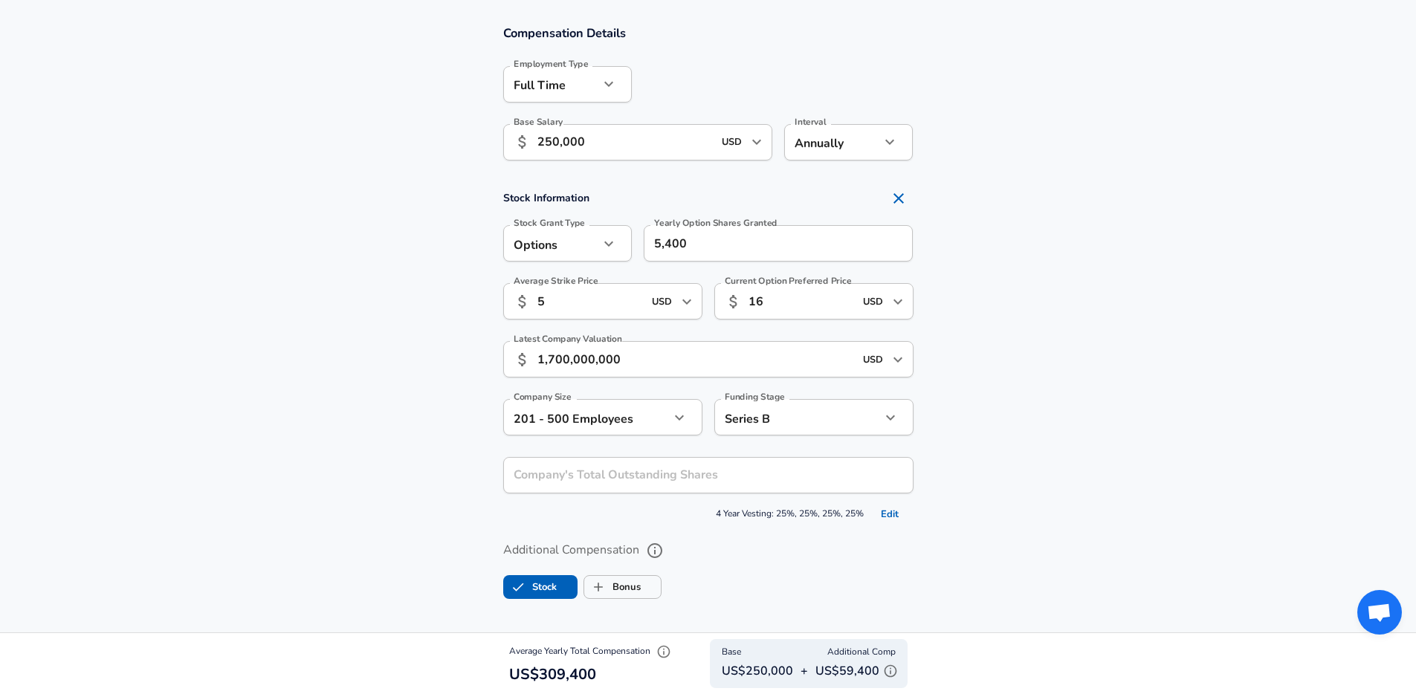
click at [950, 458] on section "Stock Information Stock Grant Type Options option Stock Grant Type Yearly Optio…" at bounding box center [708, 355] width 1416 height 343
click at [833, 477] on input "Company's Total Outstanding Shares" at bounding box center [692, 475] width 378 height 36
click at [1049, 458] on section "Stock Information Stock Grant Type Options option Stock Grant Type Yearly Optio…" at bounding box center [708, 355] width 1416 height 343
click at [885, 471] on icon "help" at bounding box center [892, 475] width 15 height 15
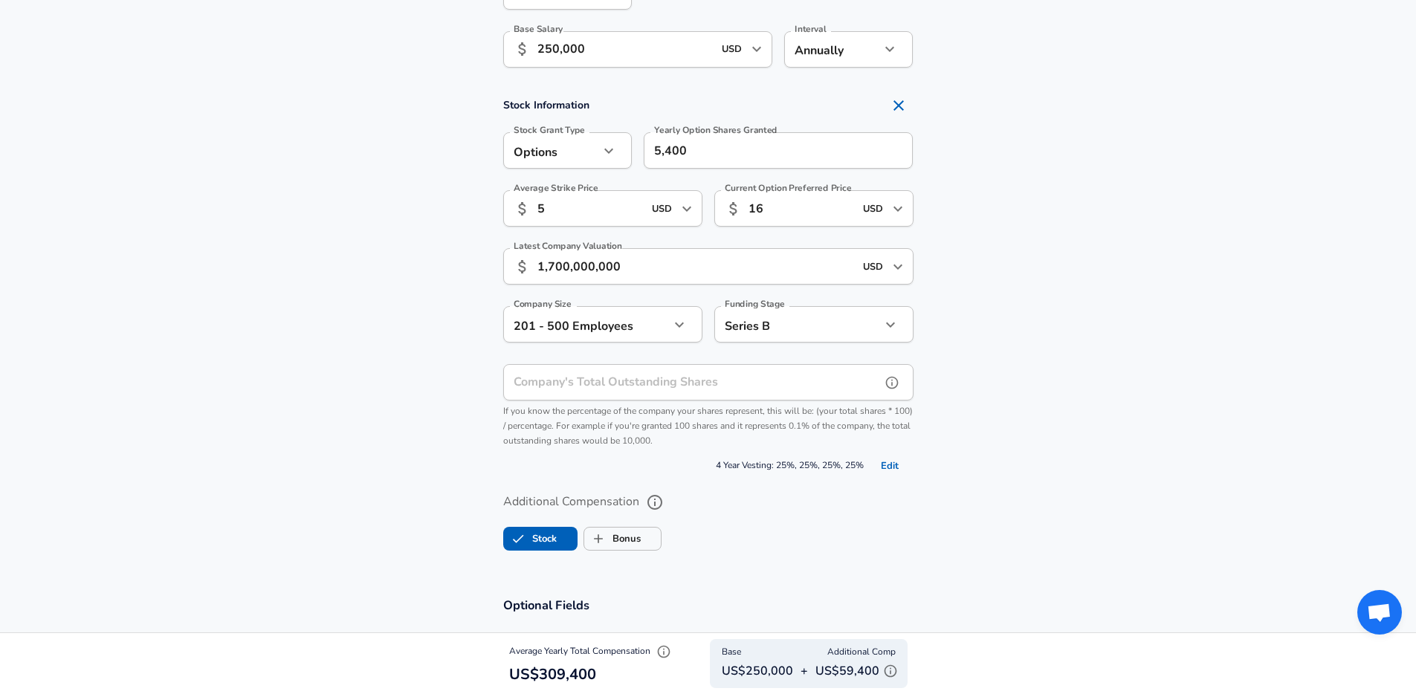
scroll to position [1053, 0]
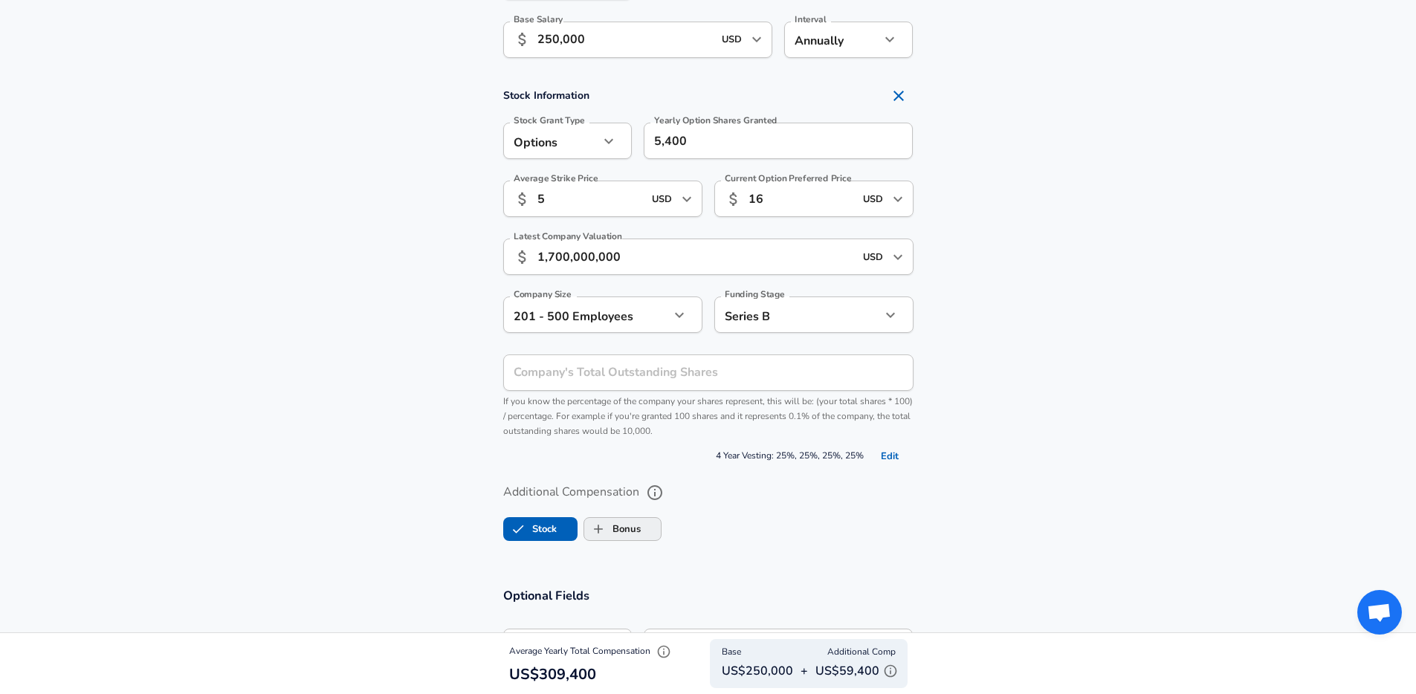
click at [643, 527] on span "Bonus" at bounding box center [622, 529] width 77 height 28
checkbox input "true"
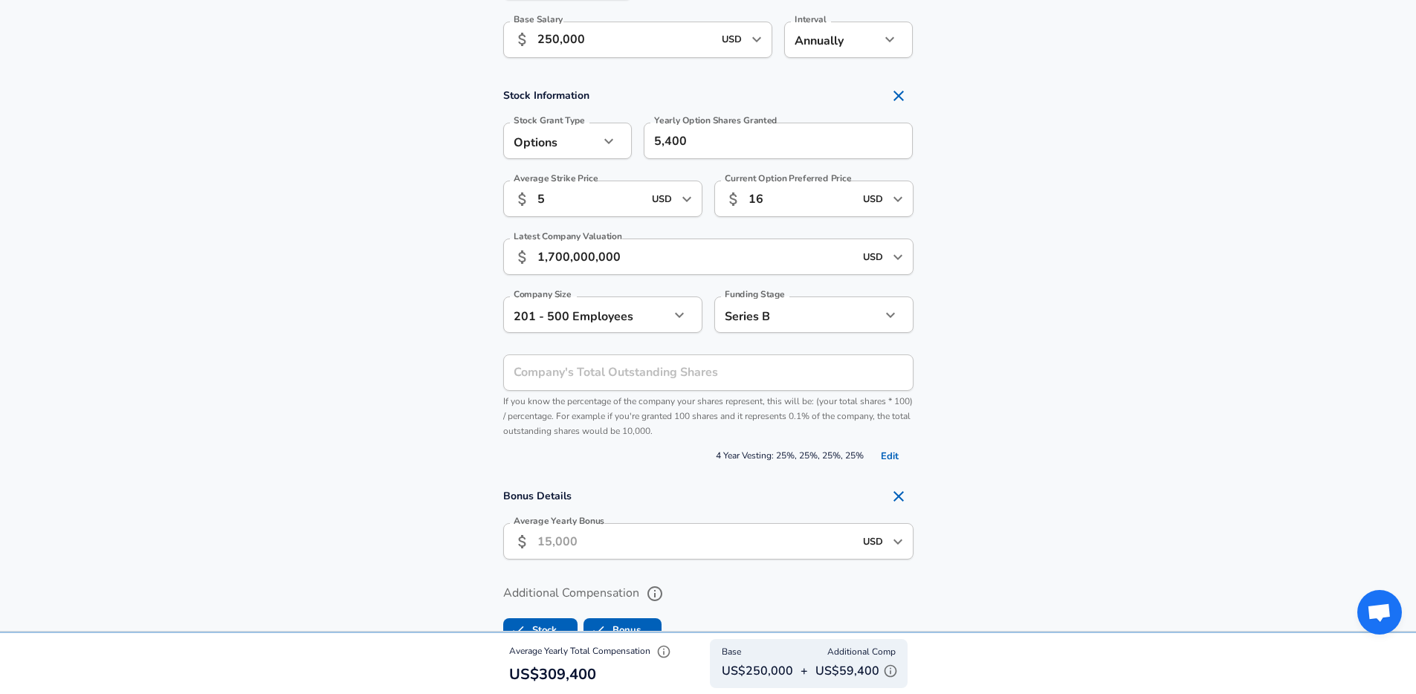
click at [644, 526] on input "Average Yearly Bonus" at bounding box center [695, 541] width 317 height 36
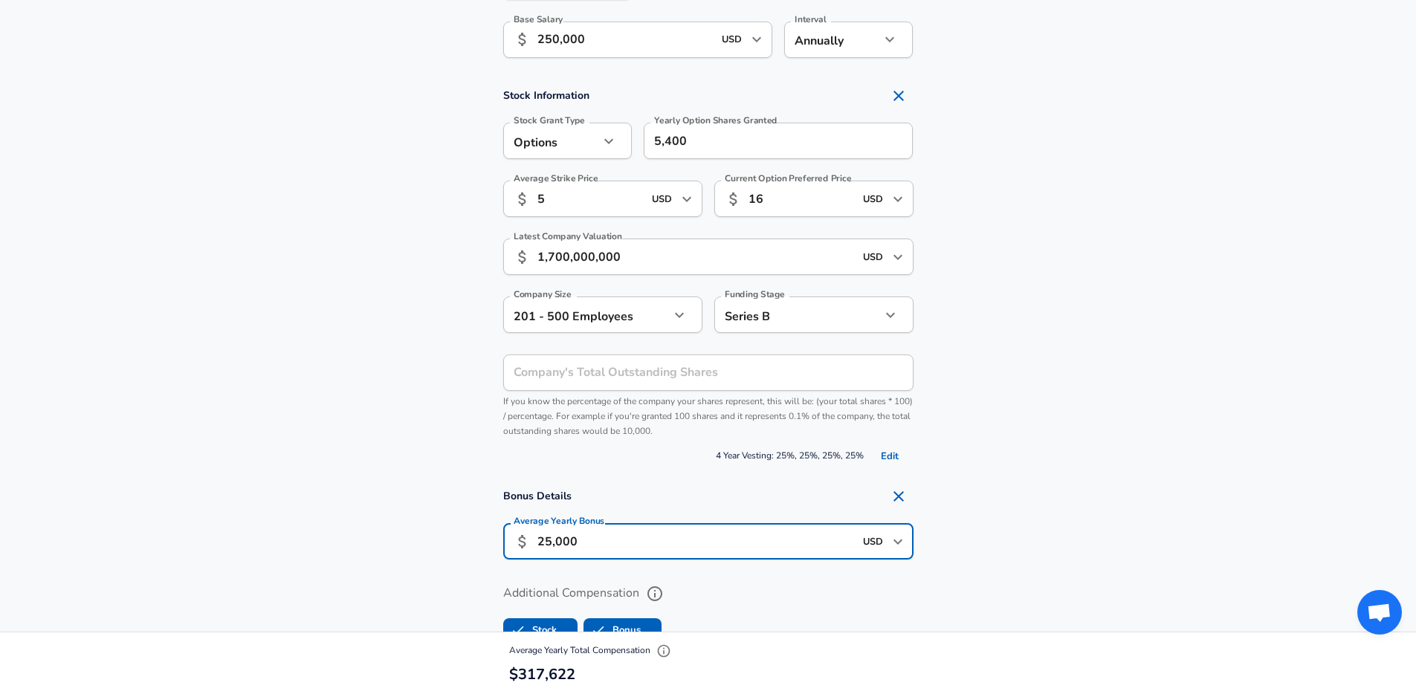
type input "25,000"
click at [1012, 483] on section "Bonus Details Average Yearly Bonus ​ 25,000 USD ​ Average Yearly Bonus" at bounding box center [708, 526] width 1416 height 88
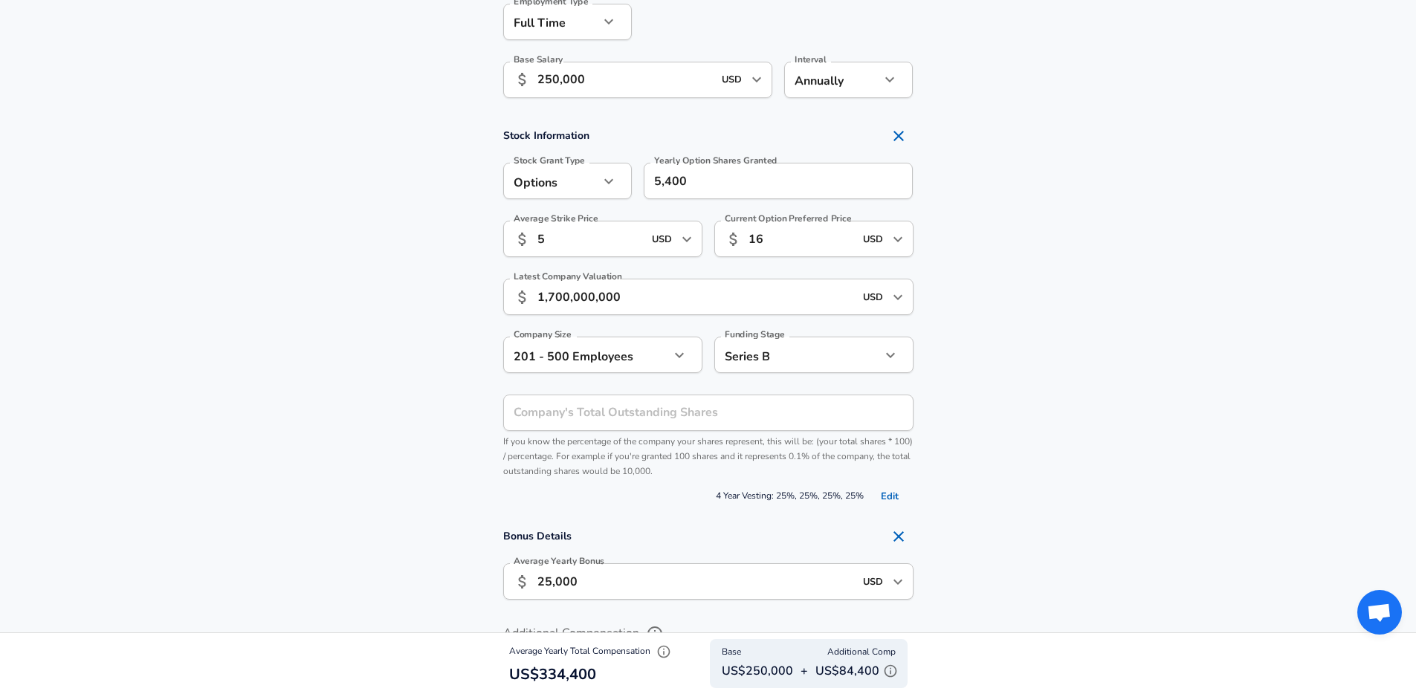
scroll to position [1003, 0]
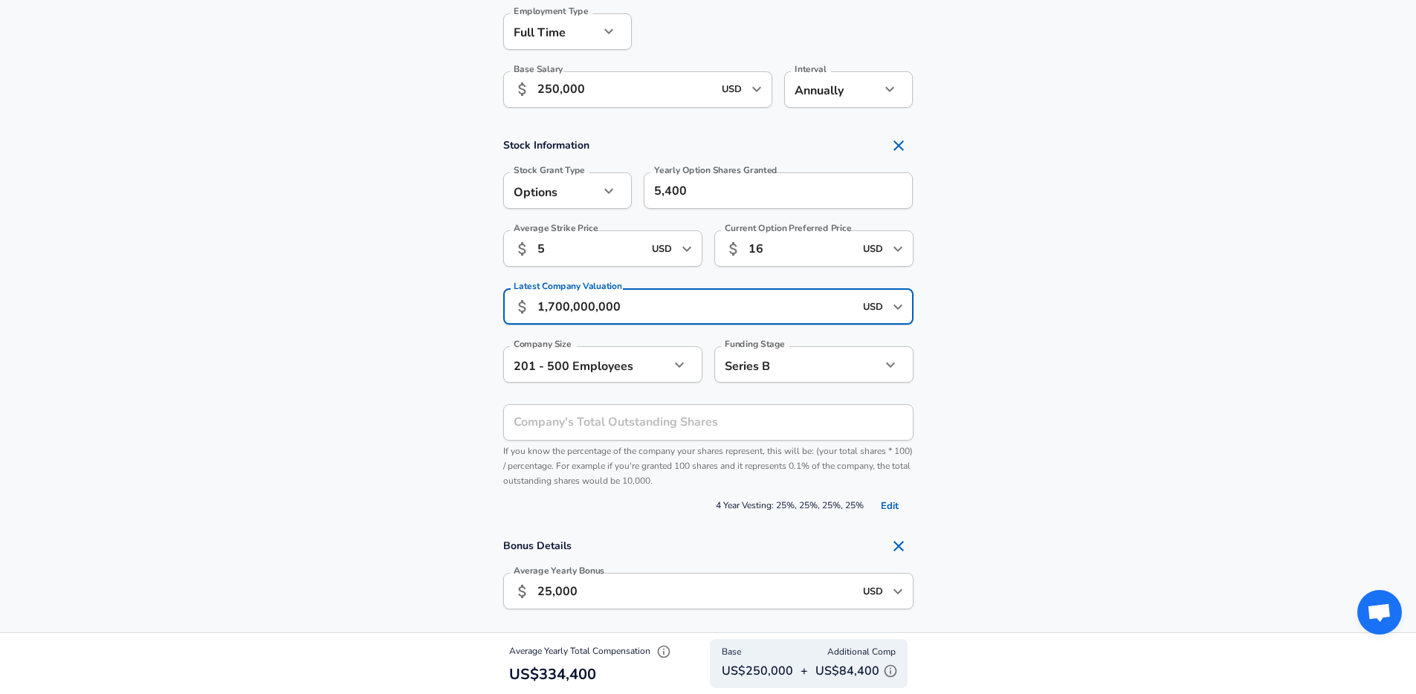
drag, startPoint x: 784, startPoint y: 311, endPoint x: 235, endPoint y: 283, distance: 550.0
click at [235, 283] on section "Stock Information Stock Grant Type Options option Stock Grant Type Yearly Optio…" at bounding box center [708, 324] width 1416 height 387
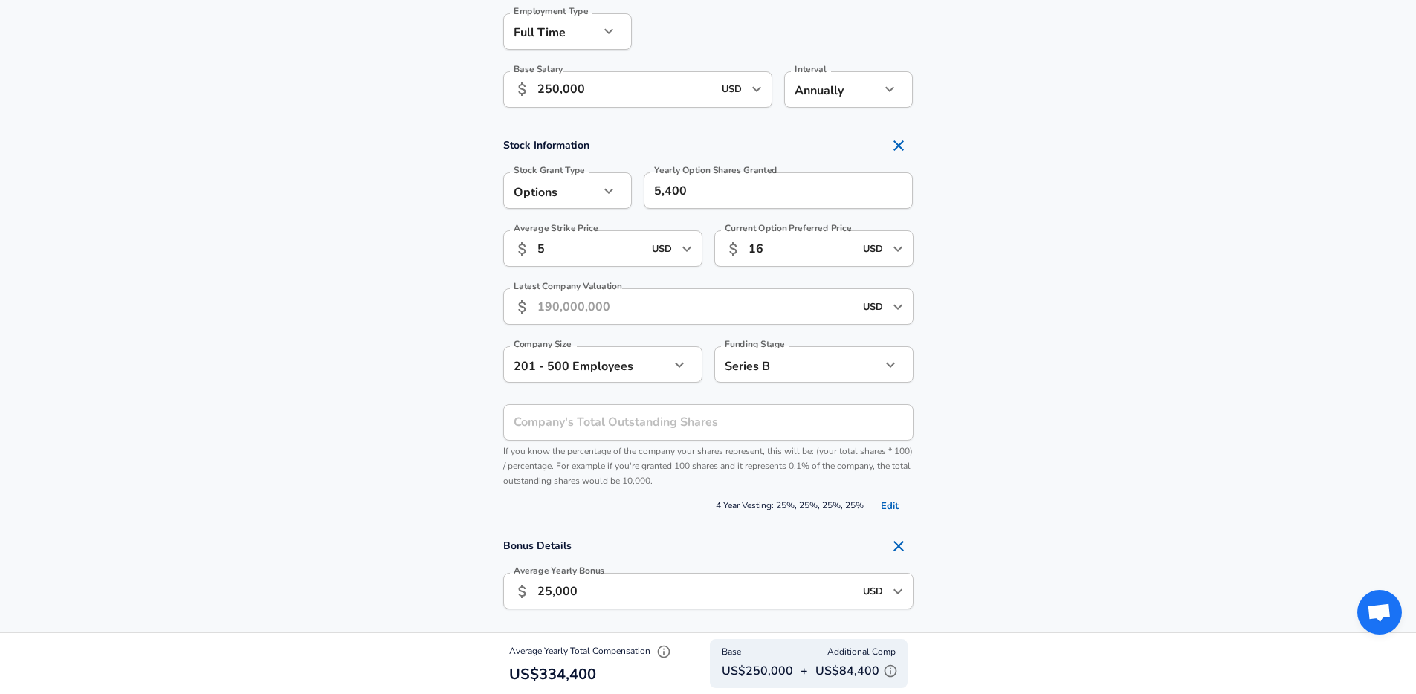
click at [318, 294] on section "Stock Information Stock Grant Type Options option Stock Grant Type Yearly Optio…" at bounding box center [708, 324] width 1416 height 387
drag, startPoint x: 820, startPoint y: 249, endPoint x: 693, endPoint y: 246, distance: 127.2
click at [693, 246] on div "Average Strike Price ​ 5 USD ​ Average Strike Price Current Option Preferred Pr…" at bounding box center [702, 248] width 422 height 58
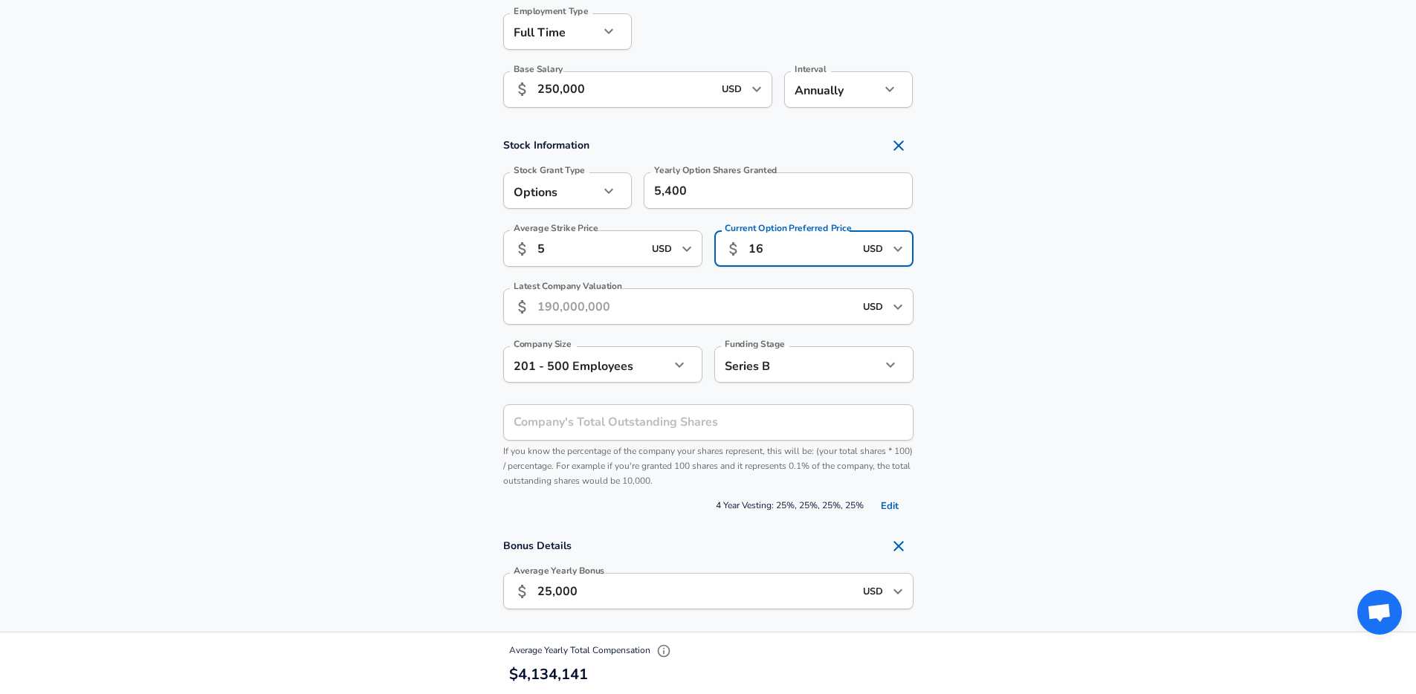
type input "1"
click at [988, 256] on section "Stock Information Stock Grant Type Options option Stock Grant Type Yearly Optio…" at bounding box center [708, 324] width 1416 height 387
drag, startPoint x: 760, startPoint y: 254, endPoint x: 540, endPoint y: 228, distance: 221.6
click at [542, 228] on div "Average Strike Price ​ 5 USD ​ Average Strike Price Current Option Preferred Pr…" at bounding box center [702, 248] width 422 height 58
type input "70"
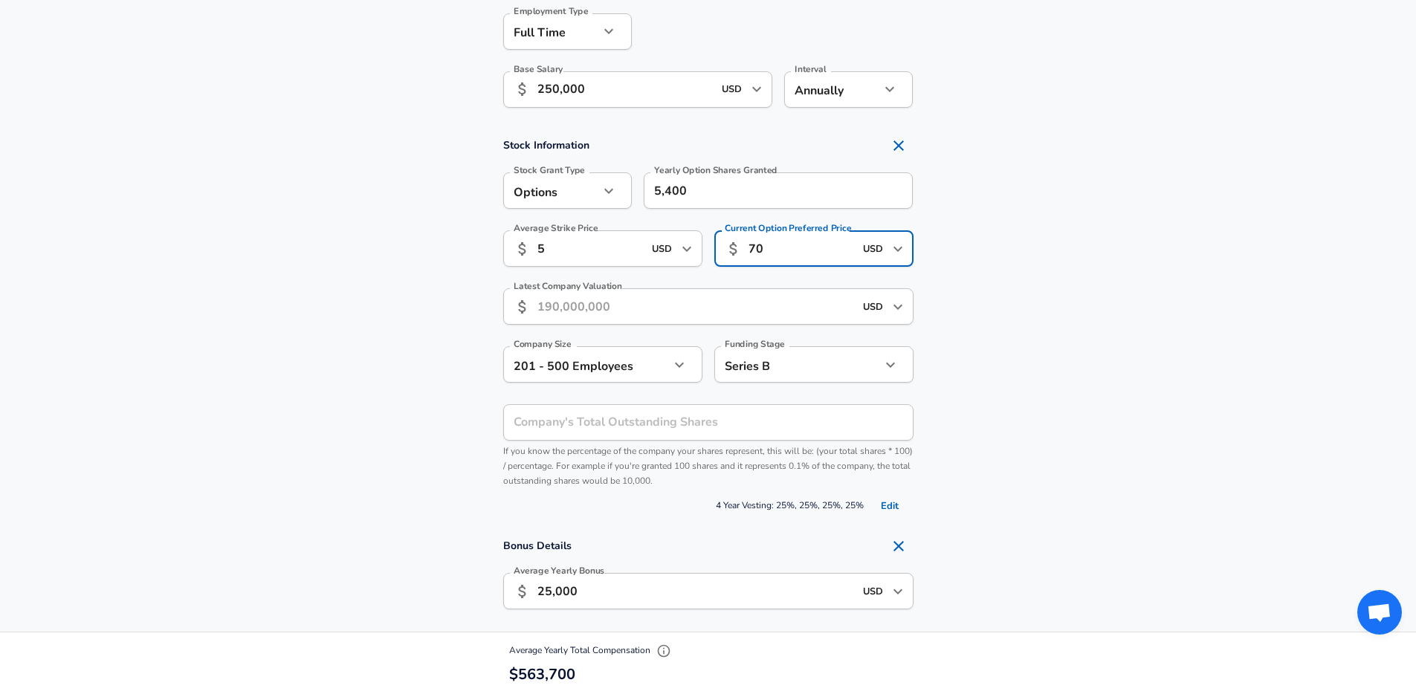
click at [1013, 242] on section "Stock Information Stock Grant Type Options option Stock Grant Type Yearly Optio…" at bounding box center [708, 324] width 1416 height 387
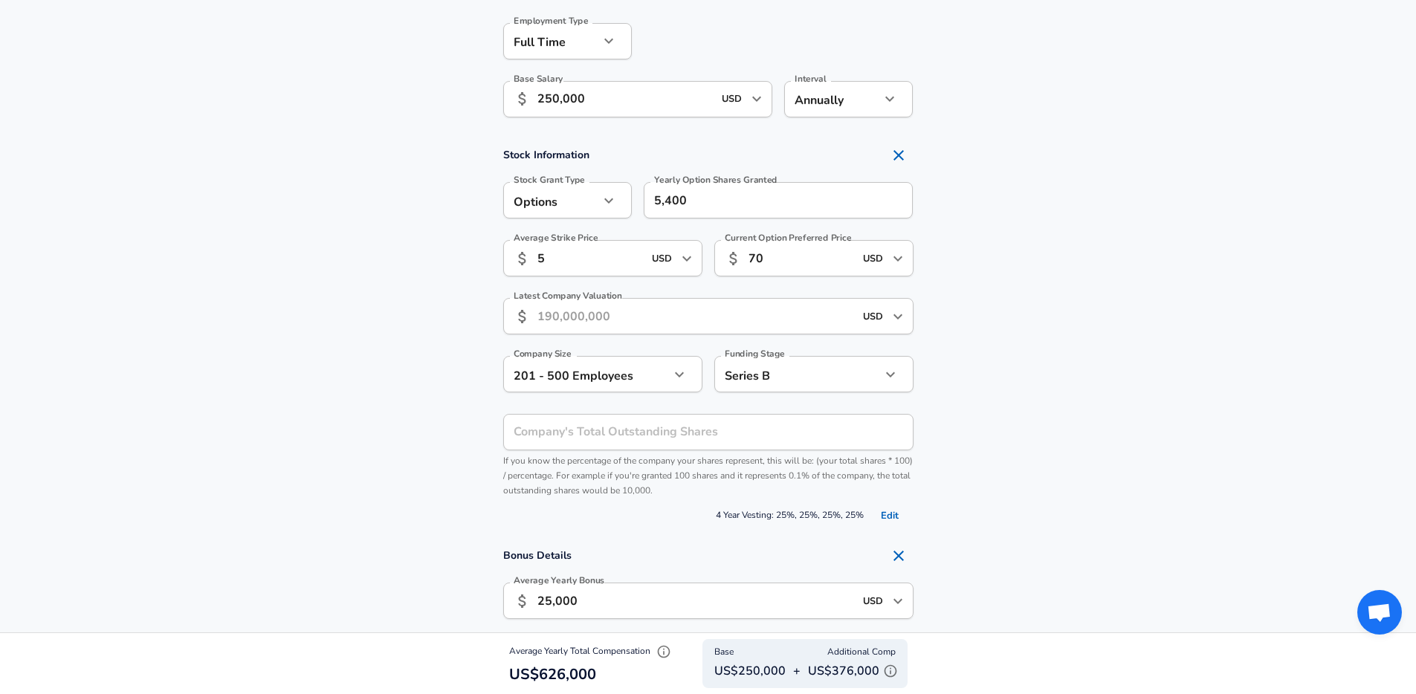
scroll to position [983, 0]
